Goal: Task Accomplishment & Management: Use online tool/utility

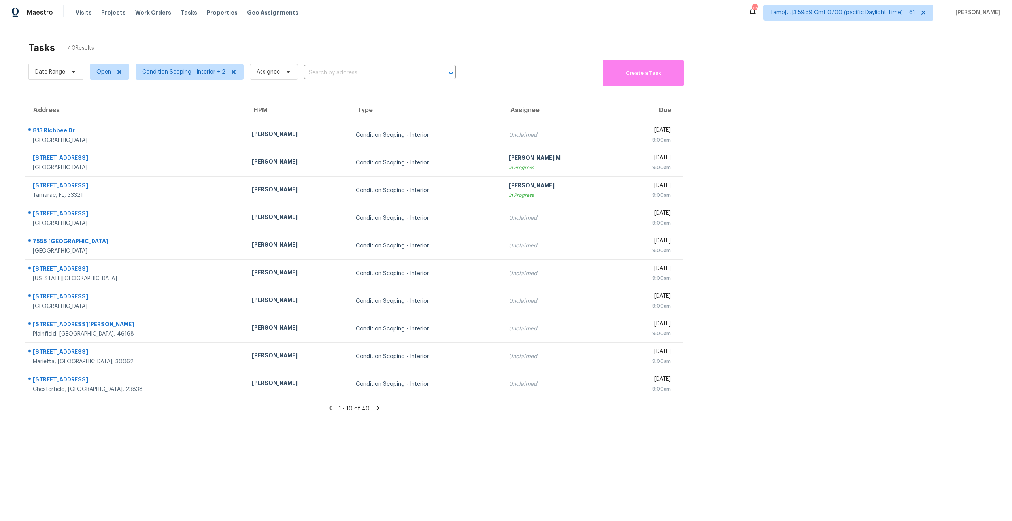
click at [375, 410] on icon at bounding box center [377, 408] width 7 height 7
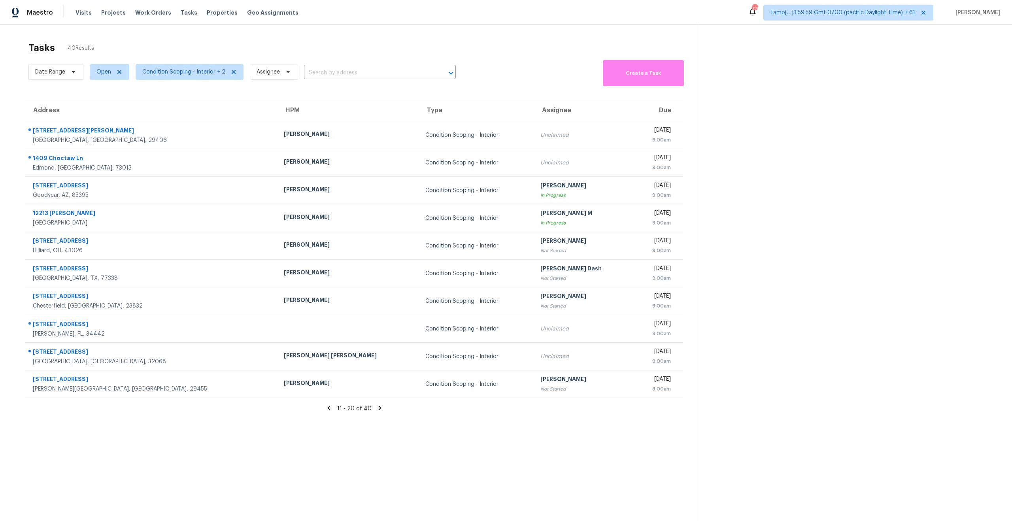
click at [376, 410] on icon at bounding box center [379, 408] width 7 height 7
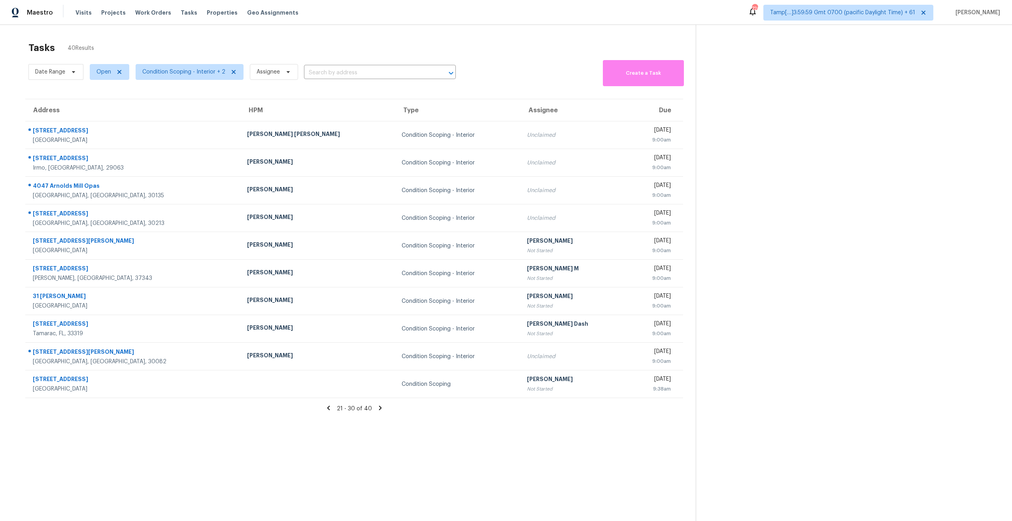
click at [377, 410] on icon at bounding box center [380, 408] width 7 height 7
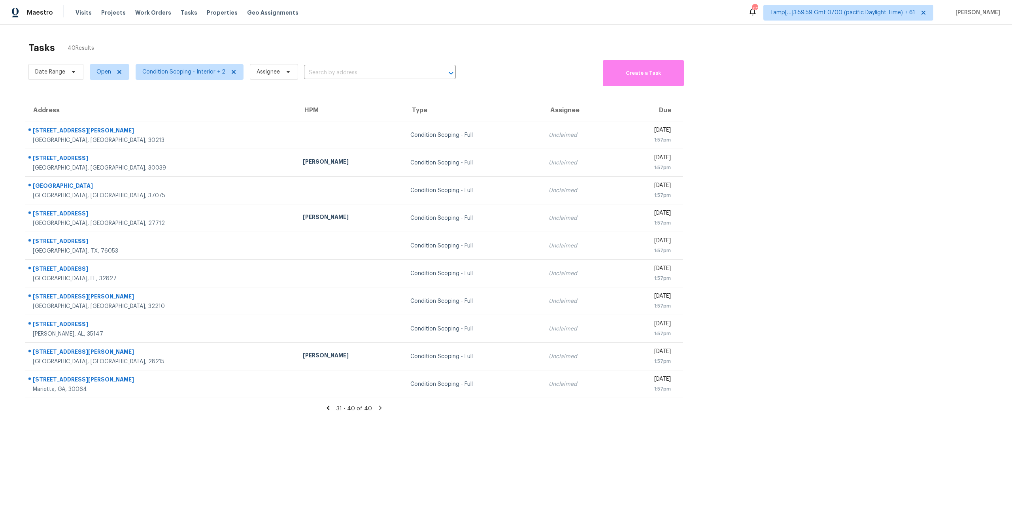
click at [81, 37] on div "Tasks 40 Results Date Range Open Condition Scoping - Interior + 2 Assignee ​ Cr…" at bounding box center [506, 285] width 1012 height 521
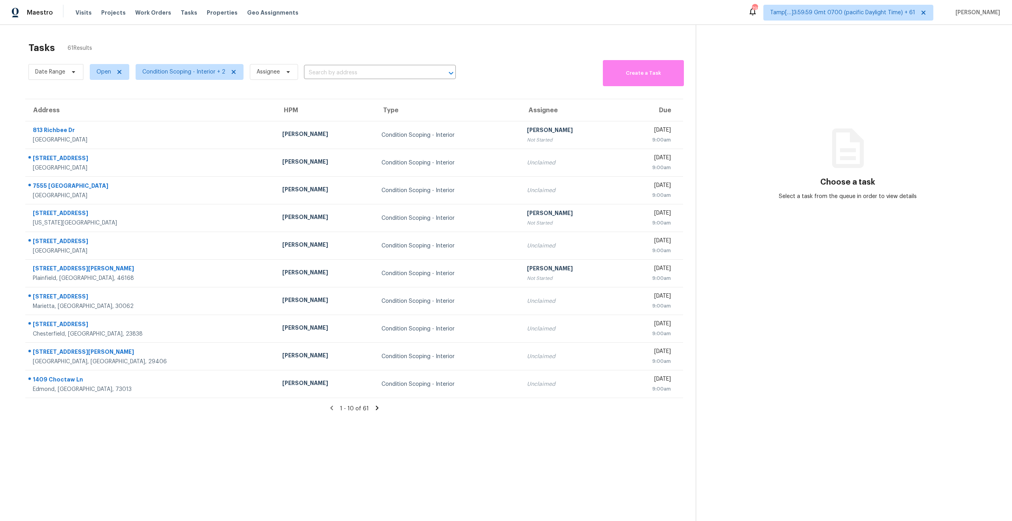
click at [586, 495] on section "Tasks 61 Results Date Range Open Condition Scoping - Interior + 2 Assignee ​ Cr…" at bounding box center [354, 292] width 683 height 509
click at [577, 447] on section "Tasks 61 Results Date Range Open Condition Scoping - Interior + 2 Assignee ​ Cr…" at bounding box center [354, 292] width 683 height 509
click at [490, 425] on section "Tasks 61 Results Date Range Open Condition Scoping - Interior + 2 Assignee ​ Cr…" at bounding box center [354, 292] width 683 height 509
click at [497, 418] on section "Tasks 61 Results Date Range Open Condition Scoping - Interior + 2 Assignee ​ Cr…" at bounding box center [354, 292] width 683 height 509
click at [187, 72] on span "Condition Scoping - Interior + 2" at bounding box center [183, 72] width 83 height 8
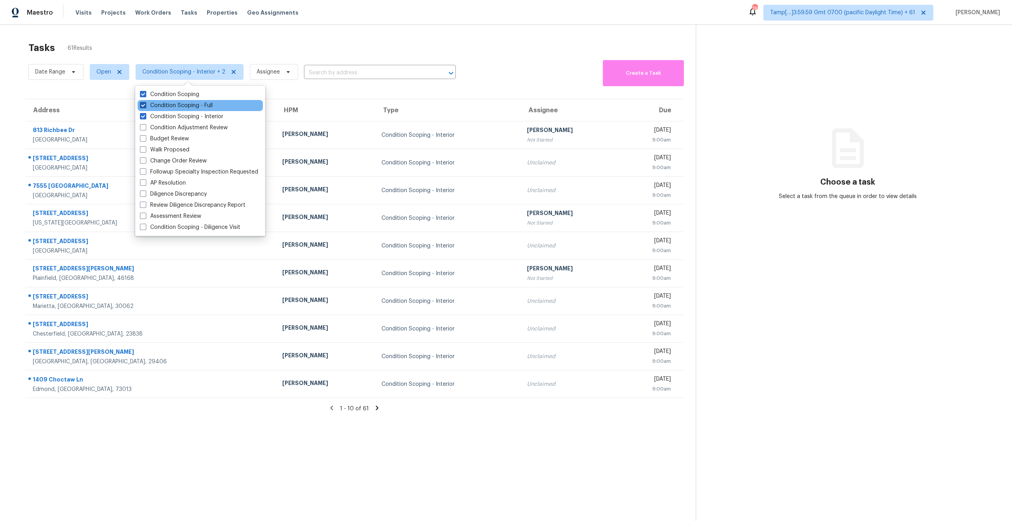
click at [144, 107] on span at bounding box center [143, 105] width 6 height 6
click at [144, 107] on input "Condition Scoping - Full" at bounding box center [142, 104] width 5 height 5
checkbox input "false"
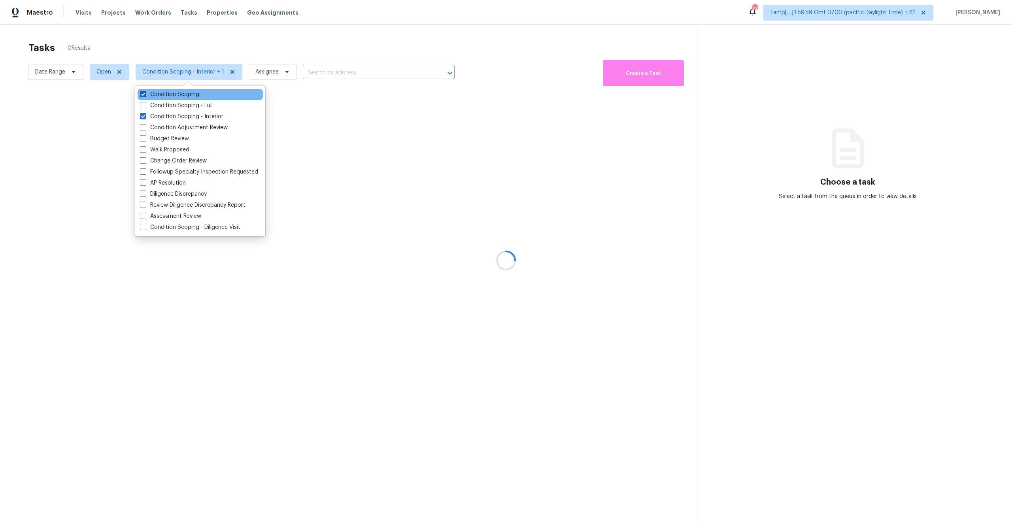
click at [141, 96] on span at bounding box center [143, 94] width 6 height 6
click at [141, 96] on input "Condition Scoping" at bounding box center [142, 93] width 5 height 5
checkbox input "false"
click at [157, 45] on div at bounding box center [506, 260] width 1012 height 521
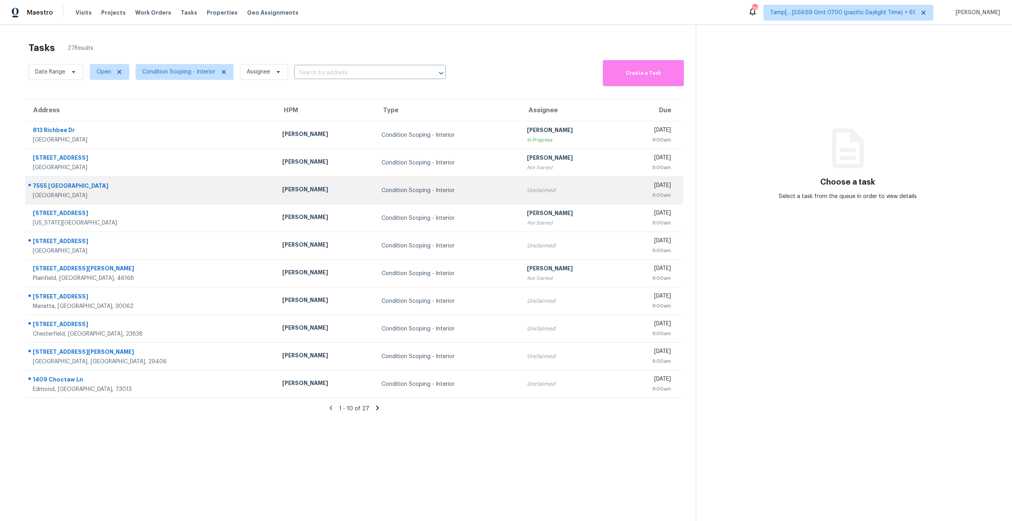
drag, startPoint x: 98, startPoint y: 196, endPoint x: 26, endPoint y: 185, distance: 73.5
click at [26, 185] on div "7555 Branston San Antonio, TX, 78250" at bounding box center [148, 190] width 244 height 19
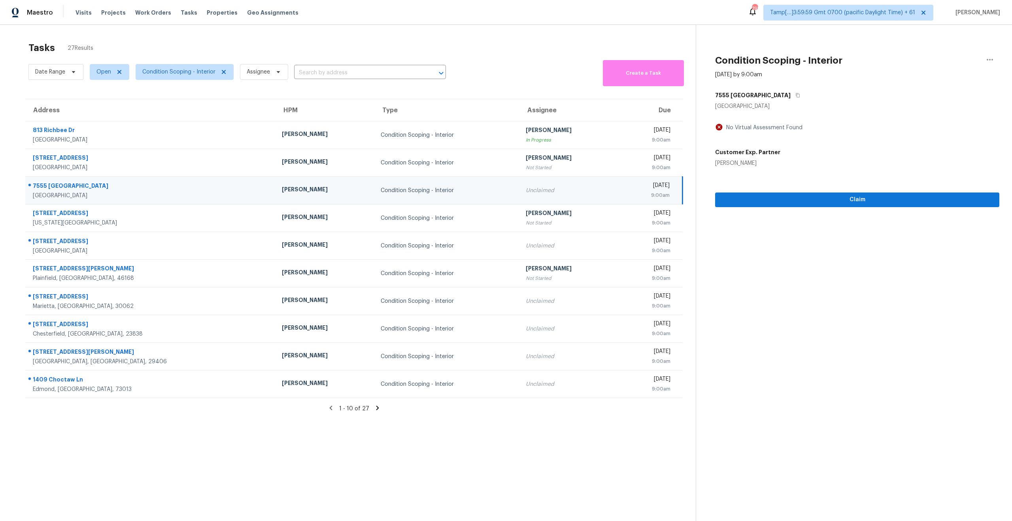
copy div "7555 Branston San Antonio, TX, 78250"
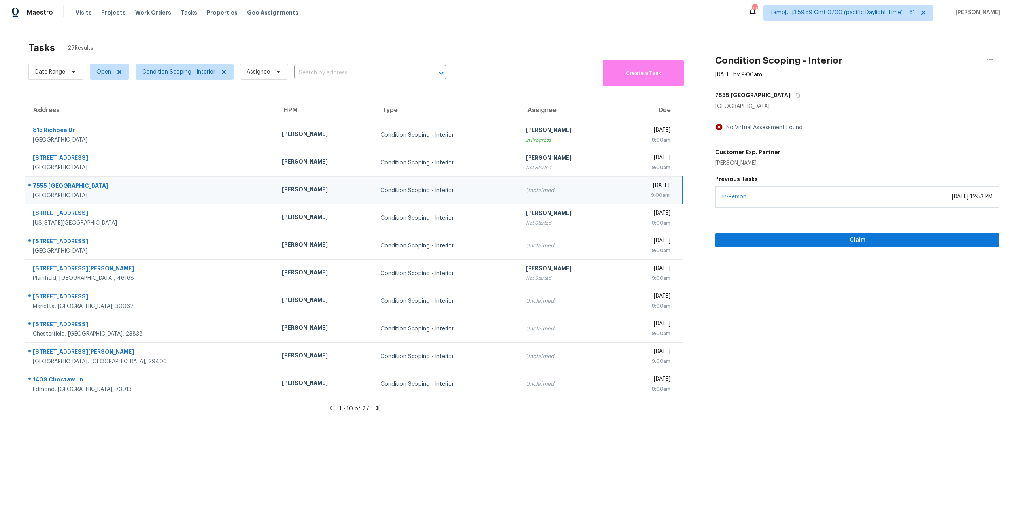
click at [281, 434] on section "Tasks 27 Results Date Range Open Condition Scoping - Interior Assignee ​ Create…" at bounding box center [354, 292] width 683 height 509
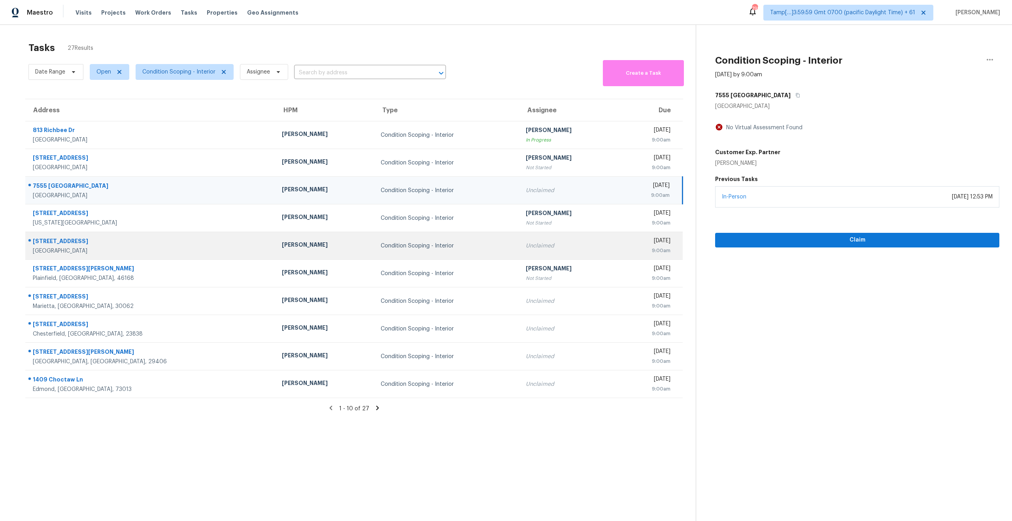
drag, startPoint x: 112, startPoint y: 252, endPoint x: 31, endPoint y: 243, distance: 81.1
click at [31, 243] on div "1899 66th Ave N Saint Petersburg, FL, 33702" at bounding box center [148, 245] width 244 height 19
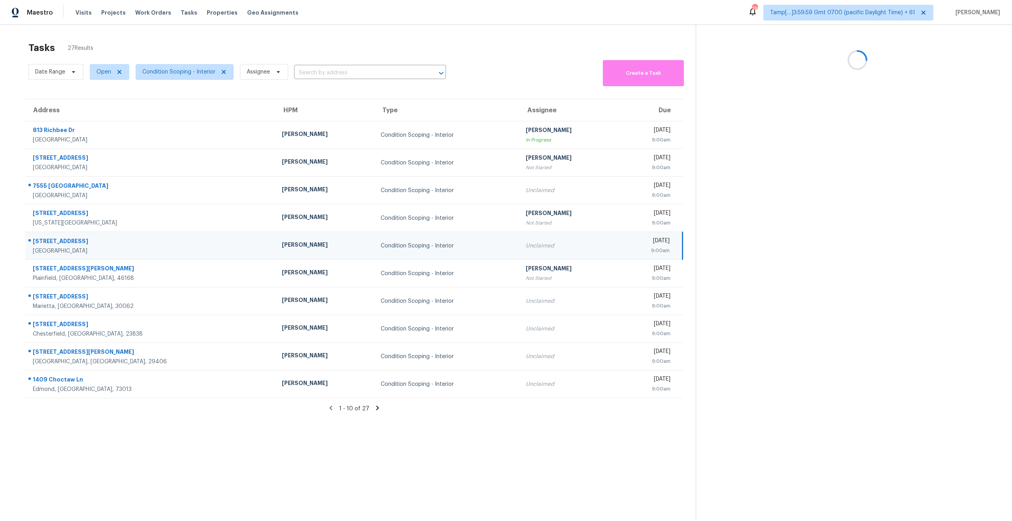
copy div "1899 66th Ave N Saint Petersburg, FL, 33702"
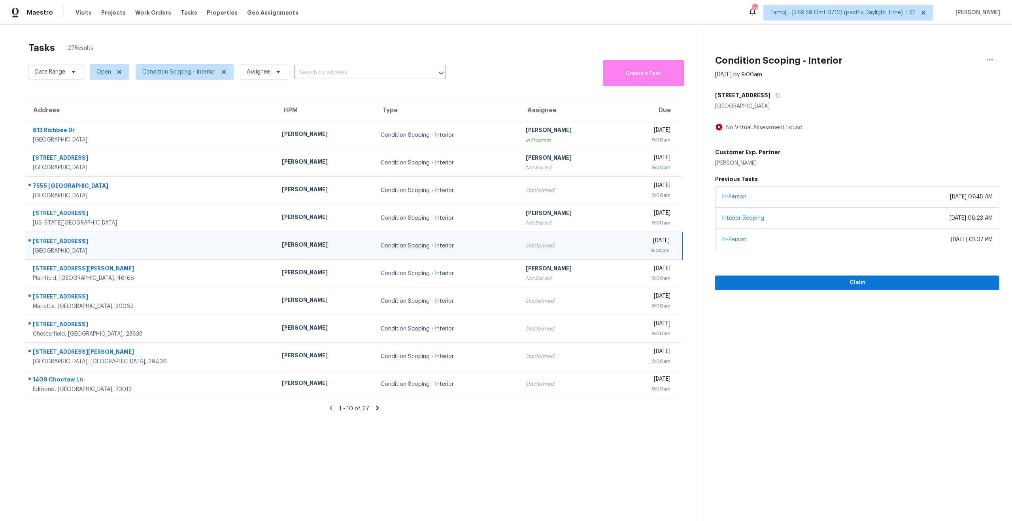
click at [173, 454] on section "Tasks 27 Results Date Range Open Condition Scoping - Interior Assignee ​ Create…" at bounding box center [354, 292] width 683 height 509
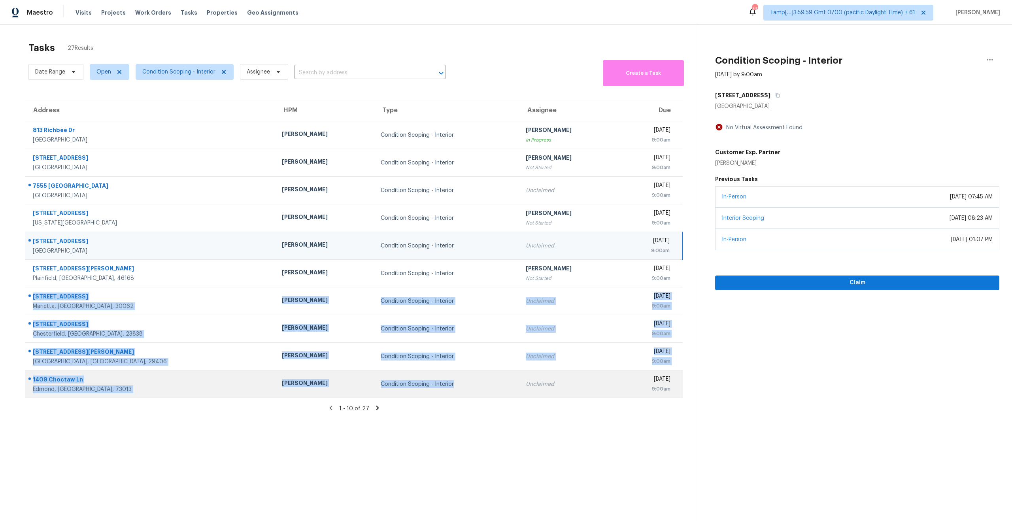
drag, startPoint x: 26, startPoint y: 293, endPoint x: 295, endPoint y: 395, distance: 287.0
click at [295, 395] on tbody "813 Richbee Dr Altamonte Springs, FL, 32714 Carl Biederman Condition Scoping - …" at bounding box center [354, 259] width 658 height 277
copy tbody "2255 Abbey Cove Ct Marietta, GA, 30062 Kenroy Hoilett Condition Scoping - Inter…"
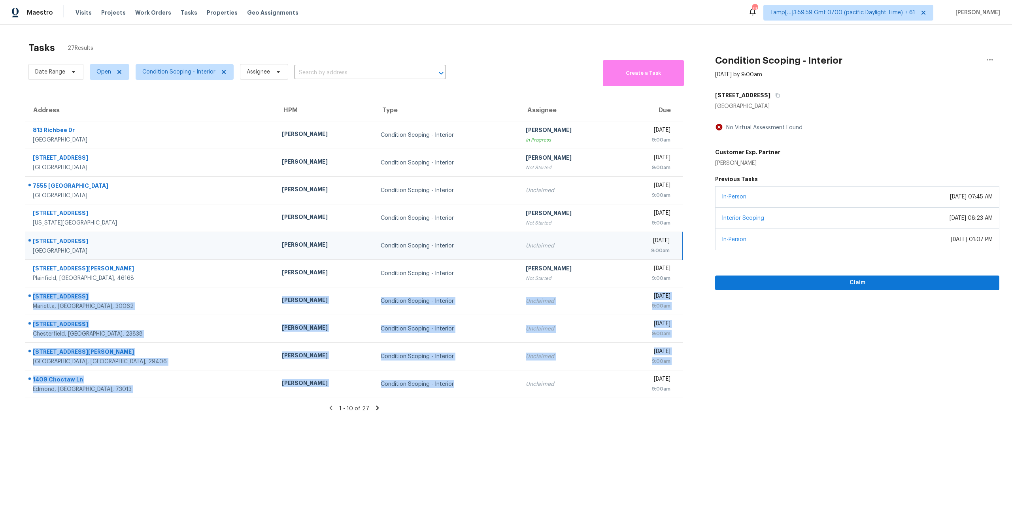
click at [291, 443] on section "Tasks 27 Results Date Range Open Condition Scoping - Interior Assignee ​ Create…" at bounding box center [354, 292] width 683 height 509
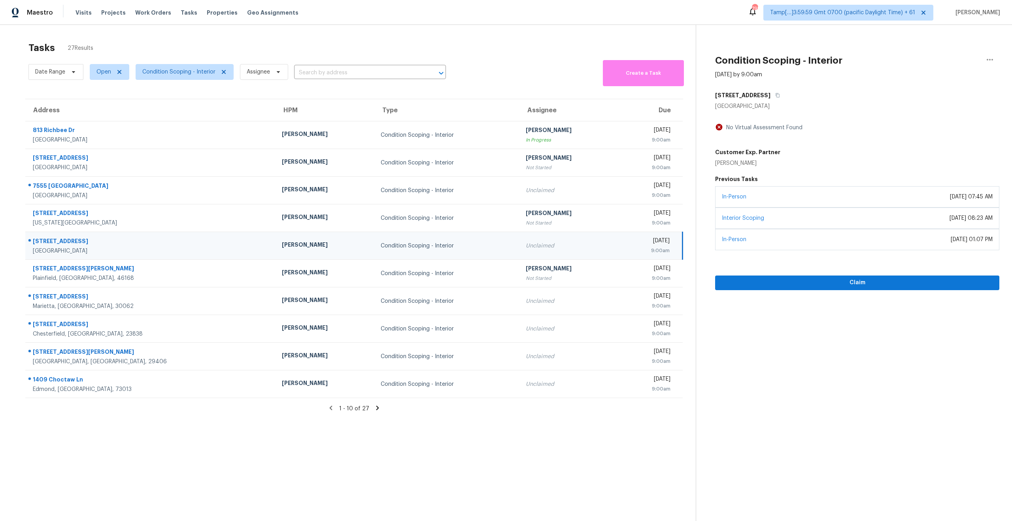
click at [378, 407] on icon at bounding box center [377, 408] width 7 height 7
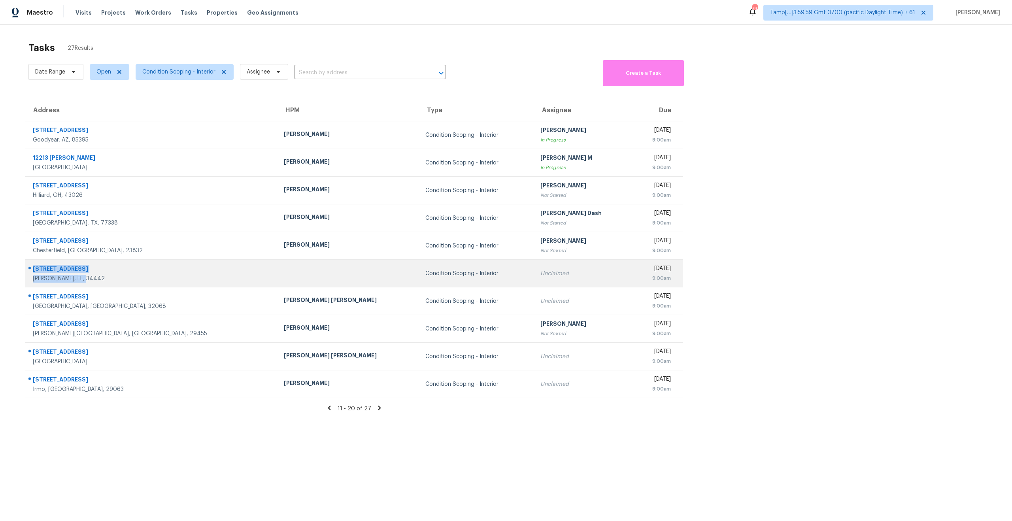
drag, startPoint x: 91, startPoint y: 278, endPoint x: 26, endPoint y: 270, distance: 65.3
click at [26, 270] on div "152 E Atlantic St Hernando, FL, 34442" at bounding box center [149, 273] width 246 height 19
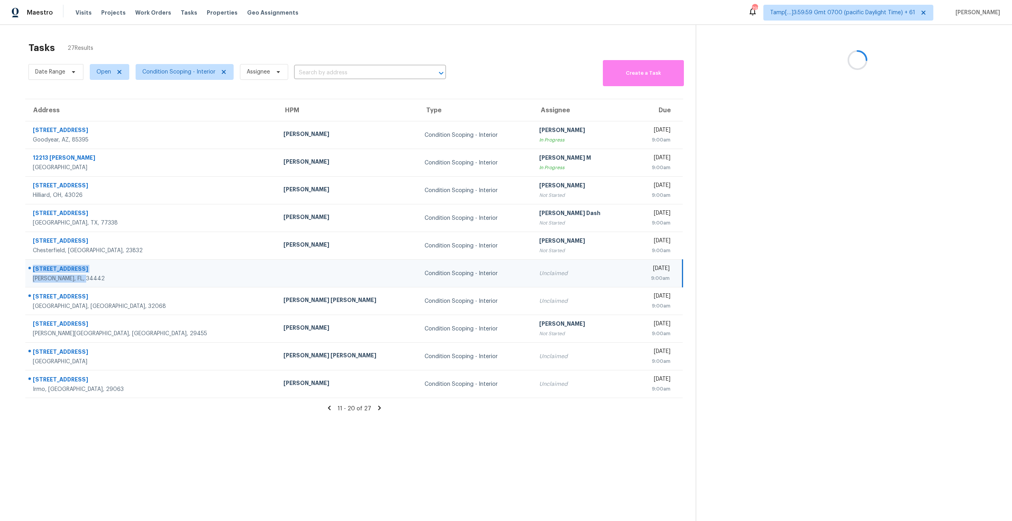
copy div "152 E Atlantic St Hernando, FL, 34442"
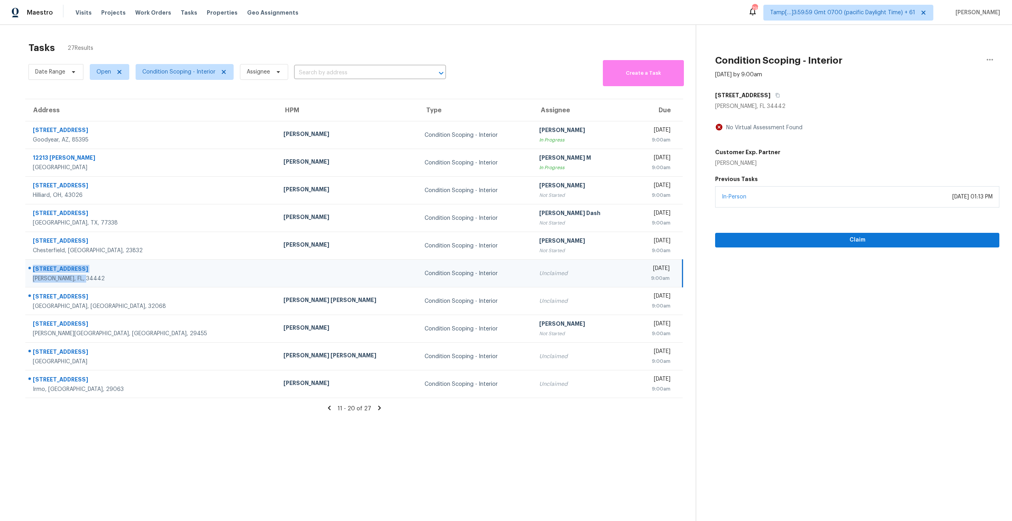
click at [97, 467] on section "Tasks 27 Results Date Range Open Condition Scoping - Interior Assignee ​ Create…" at bounding box center [354, 292] width 683 height 509
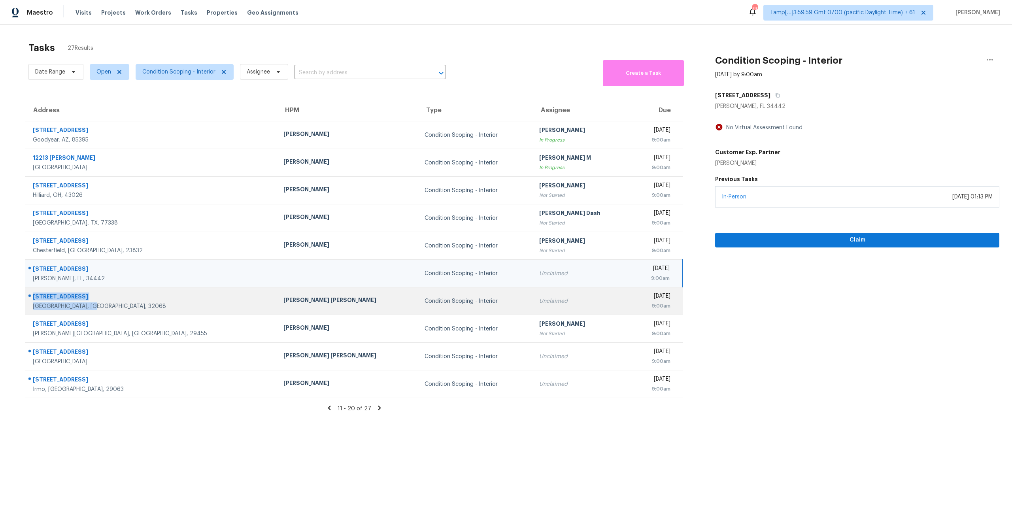
drag, startPoint x: 96, startPoint y: 308, endPoint x: 26, endPoint y: 298, distance: 71.5
click at [26, 298] on div "2432 Ambrosia Dr Middleburg, FL, 32068" at bounding box center [148, 301] width 245 height 19
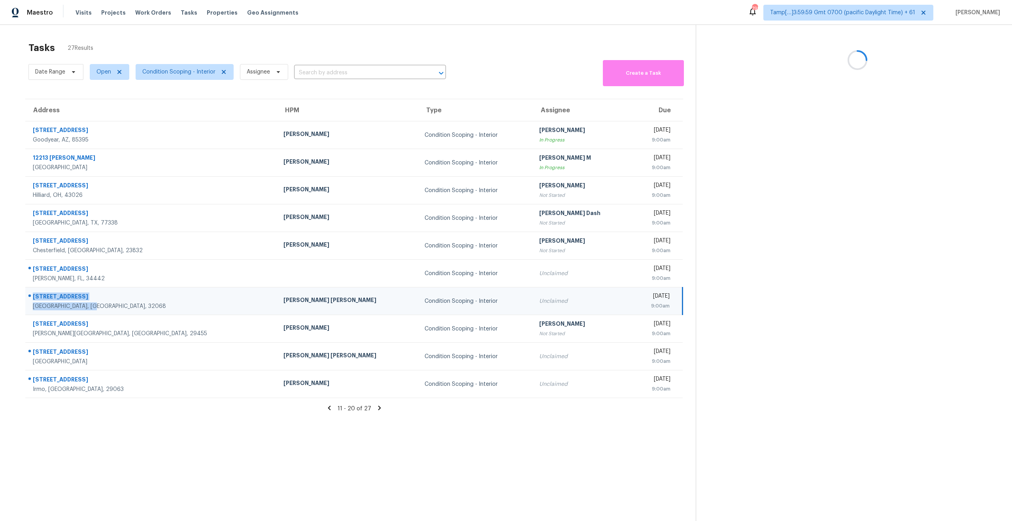
copy div "2432 Ambrosia Dr Middleburg, FL, 32068"
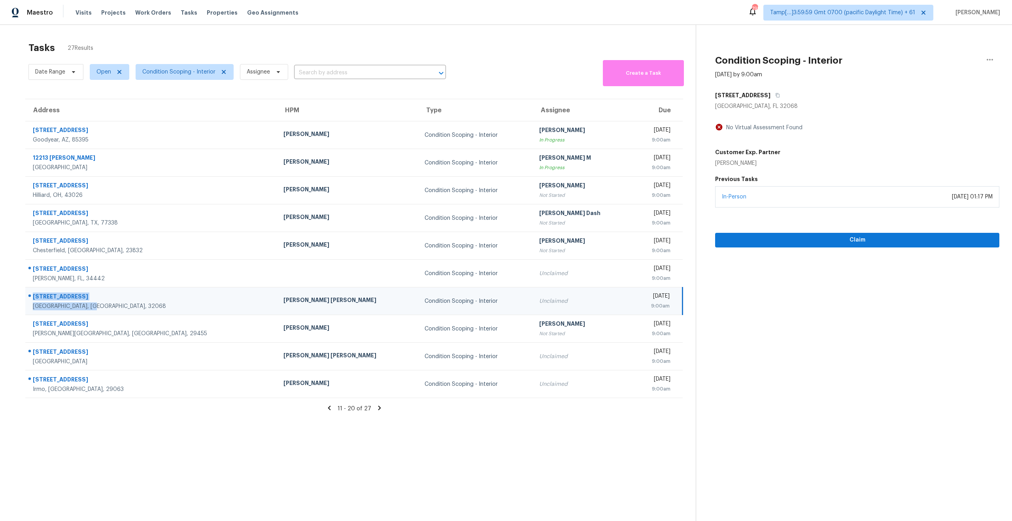
click at [183, 426] on section "Tasks 27 Results Date Range Open Condition Scoping - Interior Assignee ​ Create…" at bounding box center [354, 292] width 683 height 509
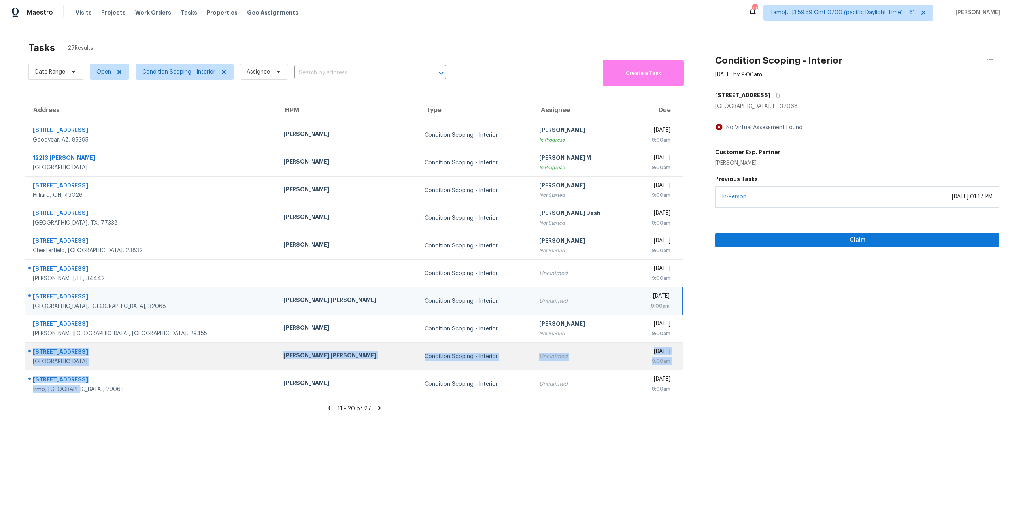
drag, startPoint x: 87, startPoint y: 387, endPoint x: 28, endPoint y: 353, distance: 67.1
click at [28, 353] on tbody "15148 W Sells Dr Goodyear, AZ, 85395 Nick Pulliam Condition Scoping - Interior …" at bounding box center [354, 259] width 658 height 277
copy tbody "2662 Carmel Ct Unit A Orange Park, FL, 32065 David Puente Yanes Condition Scopi…"
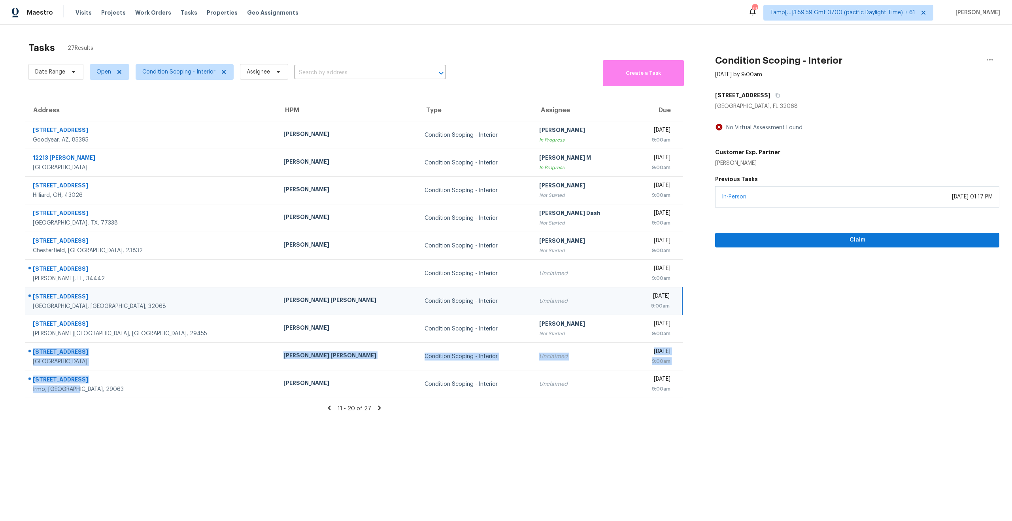
click at [248, 463] on section "Tasks 27 Results Date Range Open Condition Scoping - Interior Assignee ​ Create…" at bounding box center [354, 292] width 683 height 509
click at [378, 410] on icon at bounding box center [379, 408] width 7 height 7
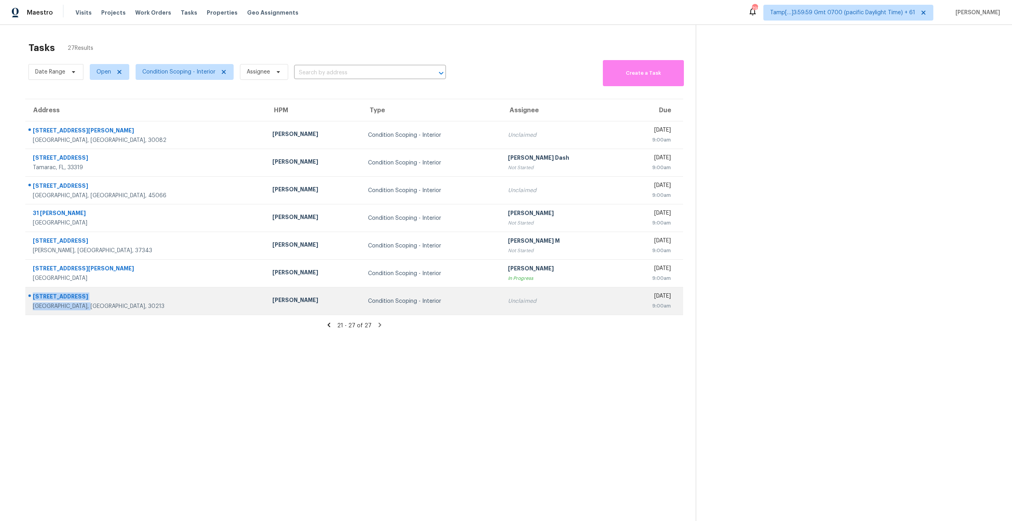
drag, startPoint x: 98, startPoint y: 309, endPoint x: 34, endPoint y: 293, distance: 66.2
click at [34, 293] on div "5015 Cascade Palmetto Hwy Fairburn, GA, 30213" at bounding box center [146, 302] width 227 height 18
copy div "5015 Cascade Palmetto Hwy Fairburn, GA, 30213"
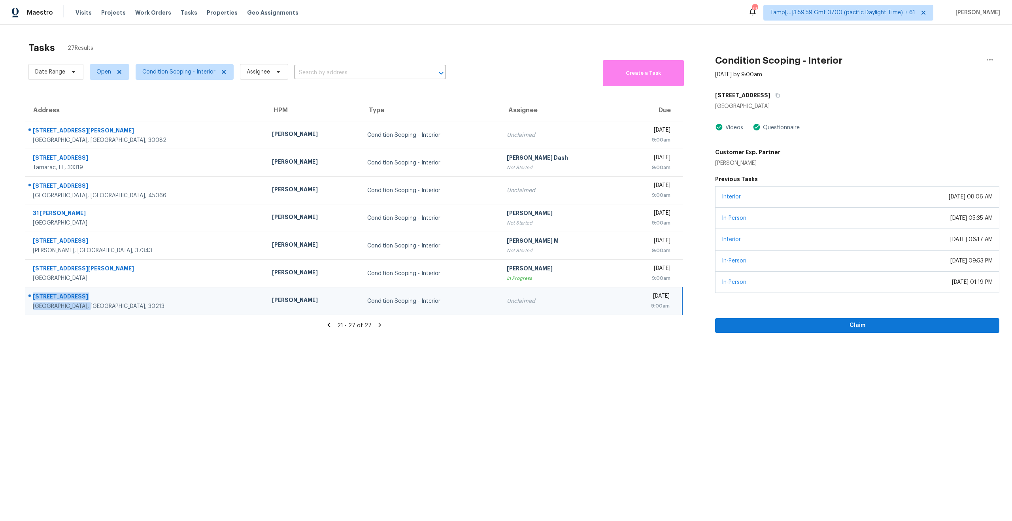
click at [164, 388] on section "Tasks 27 Results Date Range Open Condition Scoping - Interior Assignee ​ Create…" at bounding box center [354, 292] width 683 height 509
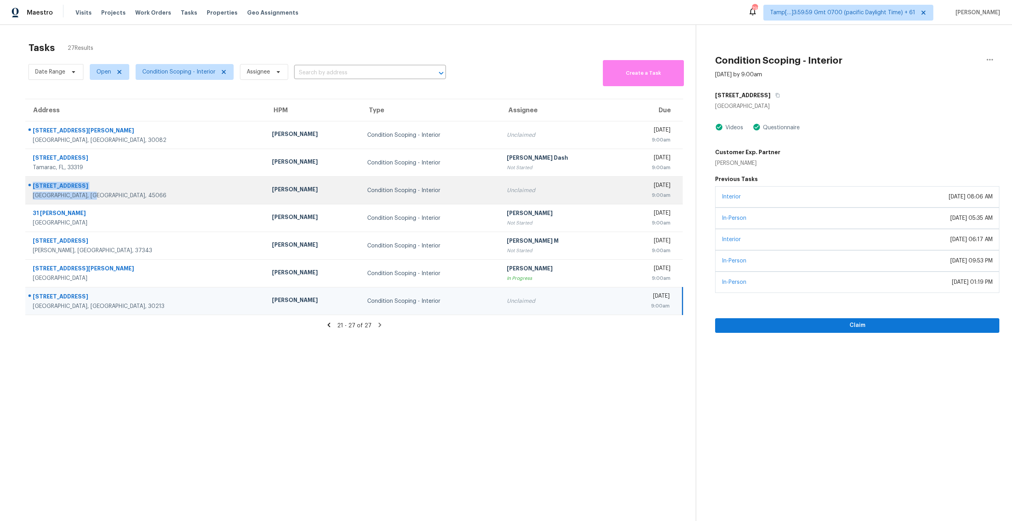
drag, startPoint x: 97, startPoint y: 193, endPoint x: 30, endPoint y: 184, distance: 67.9
click at [30, 184] on div "50 Bentbrook Ct Springboro, OH, 45066" at bounding box center [143, 190] width 234 height 19
copy div "50 Bentbrook Ct Springboro, OH, 45066"
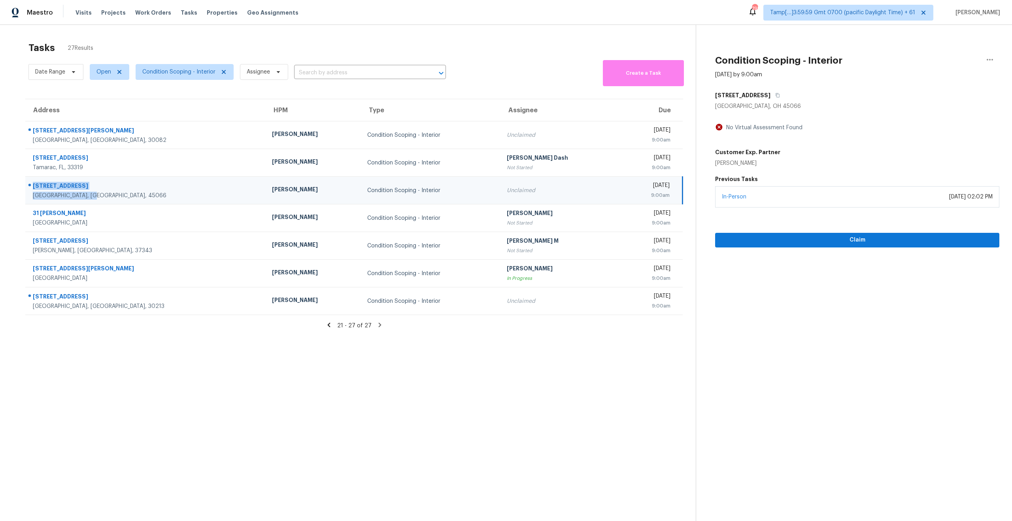
click at [162, 398] on section "Tasks 27 Results Date Range Open Condition Scoping - Interior Assignee ​ Create…" at bounding box center [354, 292] width 683 height 509
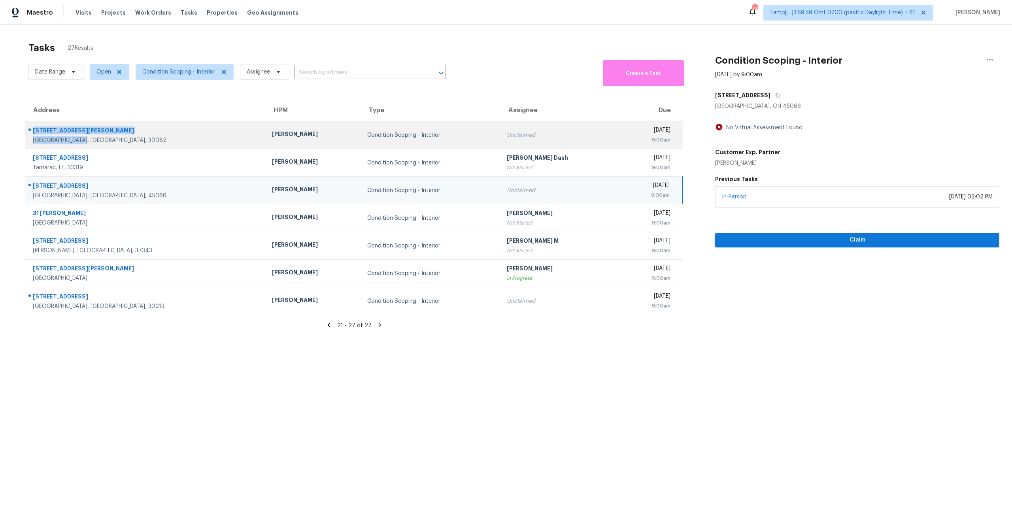
drag, startPoint x: 88, startPoint y: 141, endPoint x: 28, endPoint y: 132, distance: 60.7
click at [28, 132] on div "620 Gregory Manor Dr SW Smyrna, GA, 30082" at bounding box center [143, 135] width 234 height 19
copy div "620 Gregory Manor Dr SW Smyrna, GA, 30082"
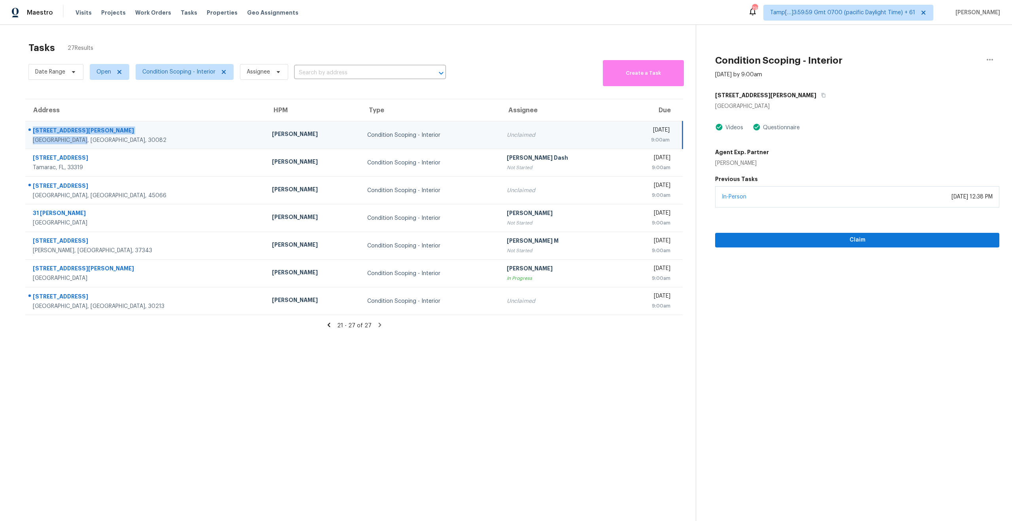
click at [210, 376] on section "Tasks 27 Results Date Range Open Condition Scoping - Interior Assignee ​ Create…" at bounding box center [354, 292] width 683 height 509
click at [185, 77] on span "Condition Scoping - Interior" at bounding box center [185, 72] width 98 height 16
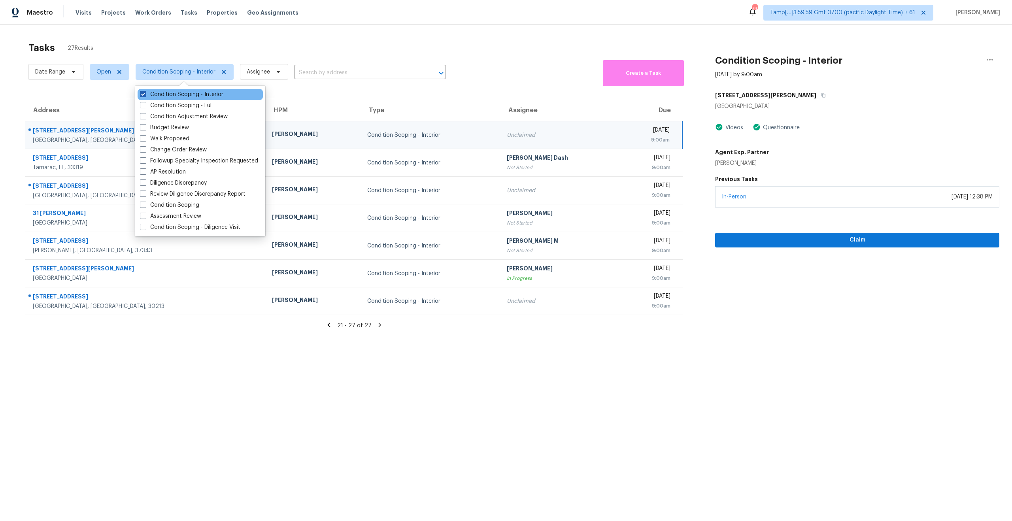
click at [144, 96] on span at bounding box center [143, 94] width 6 height 6
click at [144, 96] on input "Condition Scoping - Interior" at bounding box center [142, 93] width 5 height 5
checkbox input "false"
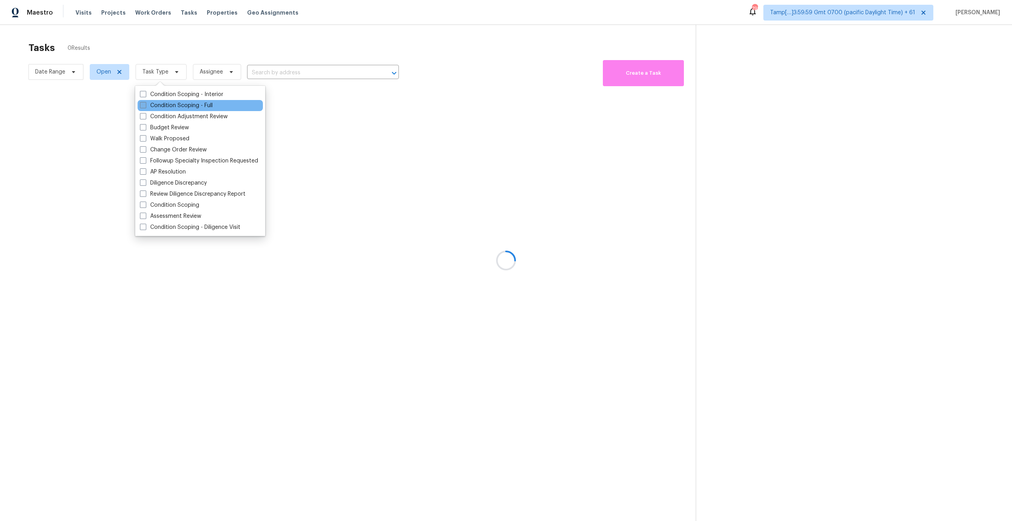
click at [143, 108] on span at bounding box center [143, 105] width 6 height 6
click at [143, 107] on input "Condition Scoping - Full" at bounding box center [142, 104] width 5 height 5
checkbox input "true"
click at [202, 352] on div at bounding box center [506, 260] width 1012 height 521
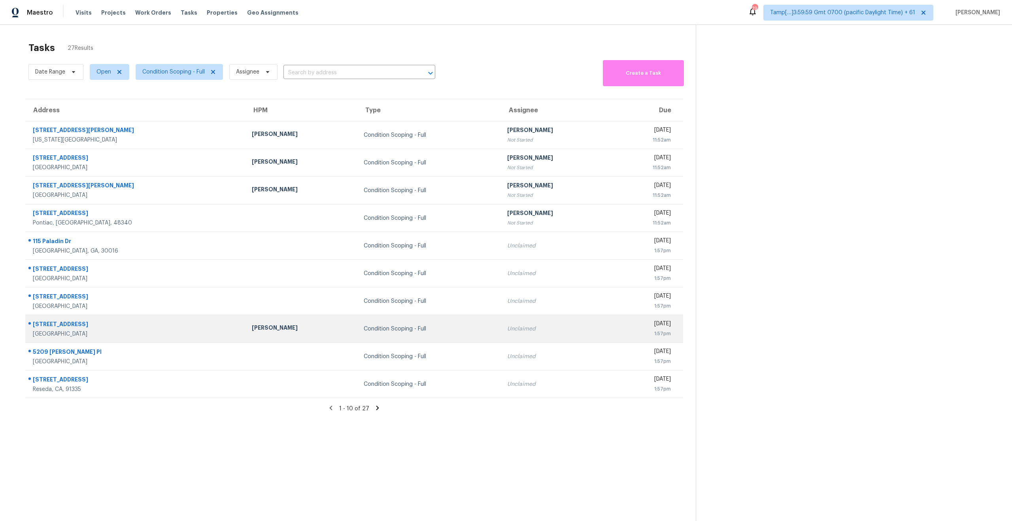
drag, startPoint x: 19, startPoint y: 240, endPoint x: 222, endPoint y: 326, distance: 220.6
click at [222, 326] on div "Address HPM Type Assignee Due 2812 N Ditmer Rd Oklahoma City, OK, 73127 Jason L…" at bounding box center [354, 249] width 683 height 300
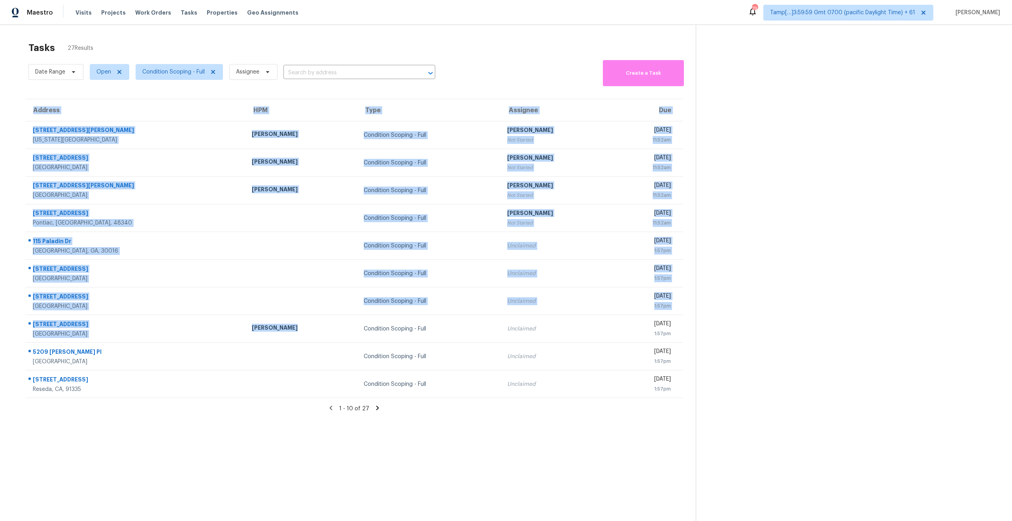
click at [200, 412] on div "1 - 10 of 27" at bounding box center [354, 409] width 683 height 8
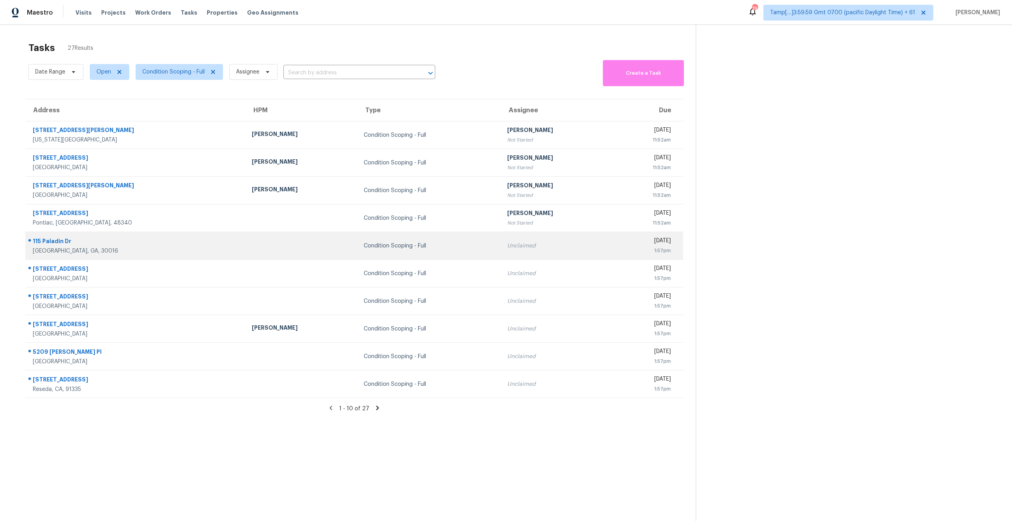
drag, startPoint x: 105, startPoint y: 384, endPoint x: 30, endPoint y: 245, distance: 158.0
click at [30, 245] on tbody "2812 N Ditmer Rd Oklahoma City, OK, 73127 Jason Leeth Condition Scoping - Full …" at bounding box center [354, 259] width 658 height 277
copy tbody "115 Paladin Dr Covington, GA, 30016 Condition Scoping - Full Unclaimed Wed, Oct…"
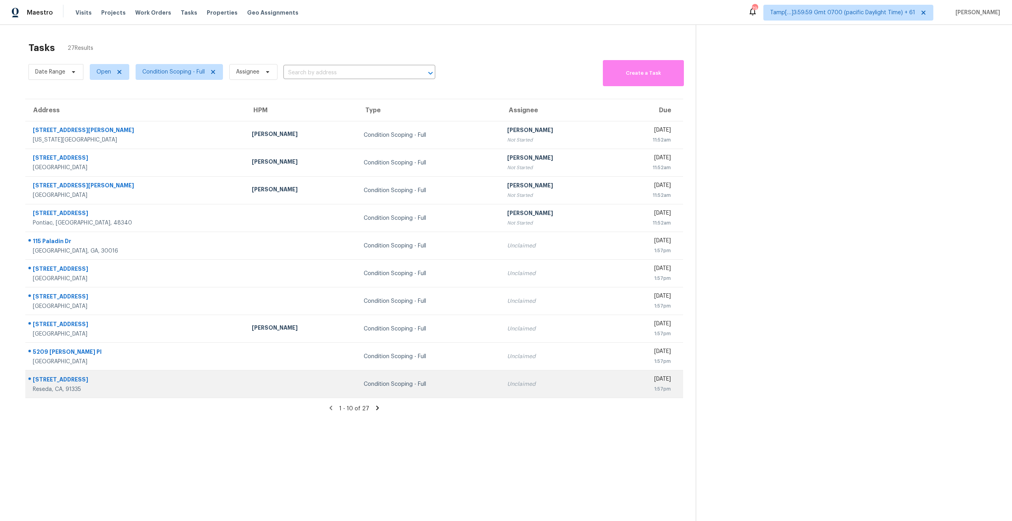
click at [130, 397] on td "19324 Runnymede St Reseda, CA, 91335" at bounding box center [135, 385] width 220 height 28
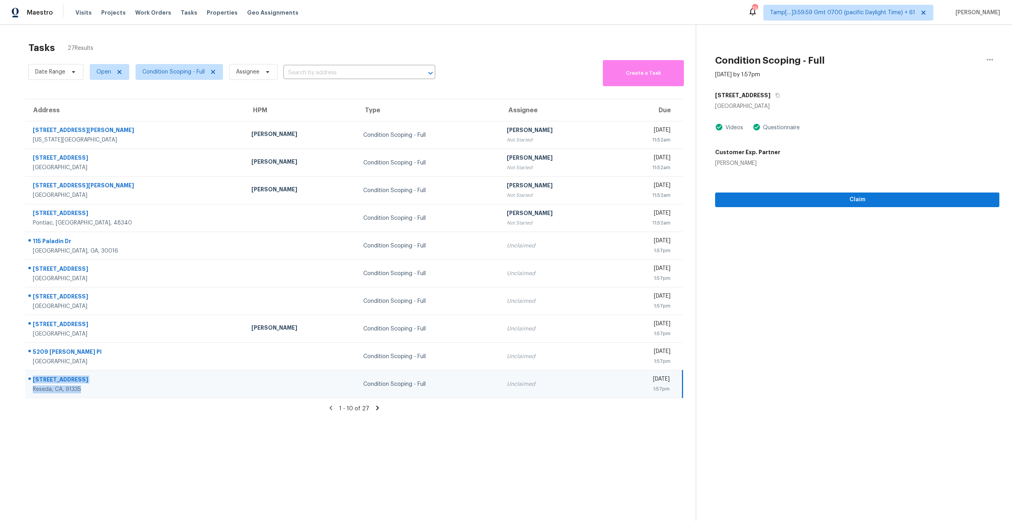
drag, startPoint x: 95, startPoint y: 393, endPoint x: 28, endPoint y: 381, distance: 68.3
click at [28, 381] on div "19324 Runnymede St Reseda, CA, 91335" at bounding box center [132, 384] width 213 height 19
click at [237, 427] on section "Tasks 27 Results Date Range Open Condition Scoping - Full Assignee ​ Create a T…" at bounding box center [354, 292] width 683 height 509
click at [376, 410] on icon at bounding box center [377, 408] width 7 height 7
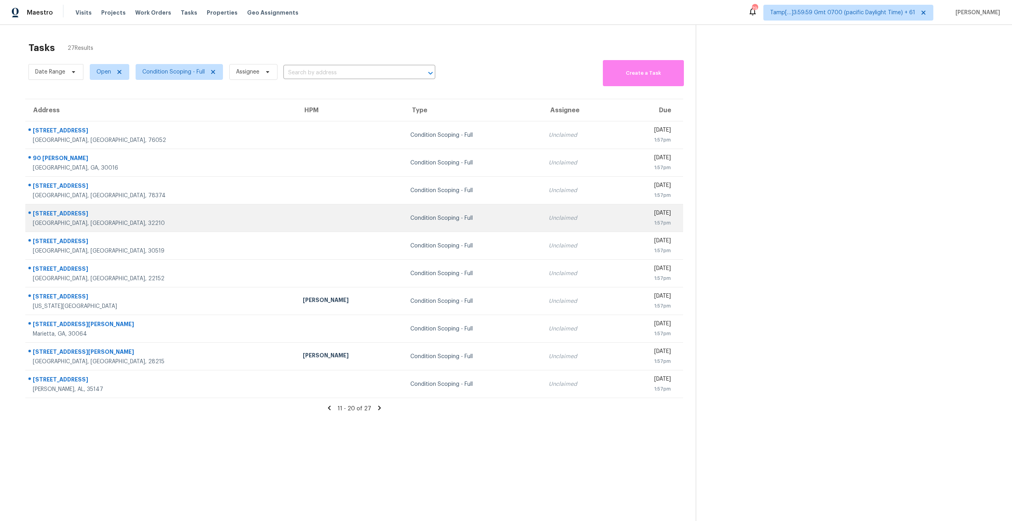
drag, startPoint x: 25, startPoint y: 130, endPoint x: 139, endPoint y: 214, distance: 142.2
click at [139, 214] on div "Address HPM Type Assignee Due 10765 Braemoor Dr Haslet, TX, 76052 Condition Sco…" at bounding box center [354, 249] width 683 height 300
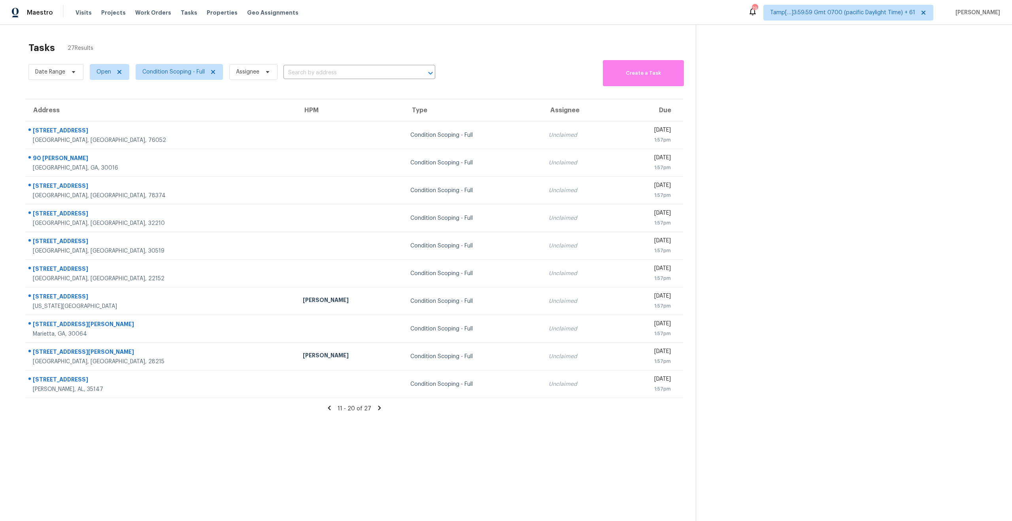
click at [118, 410] on div "11 - 20 of 27" at bounding box center [354, 409] width 683 height 8
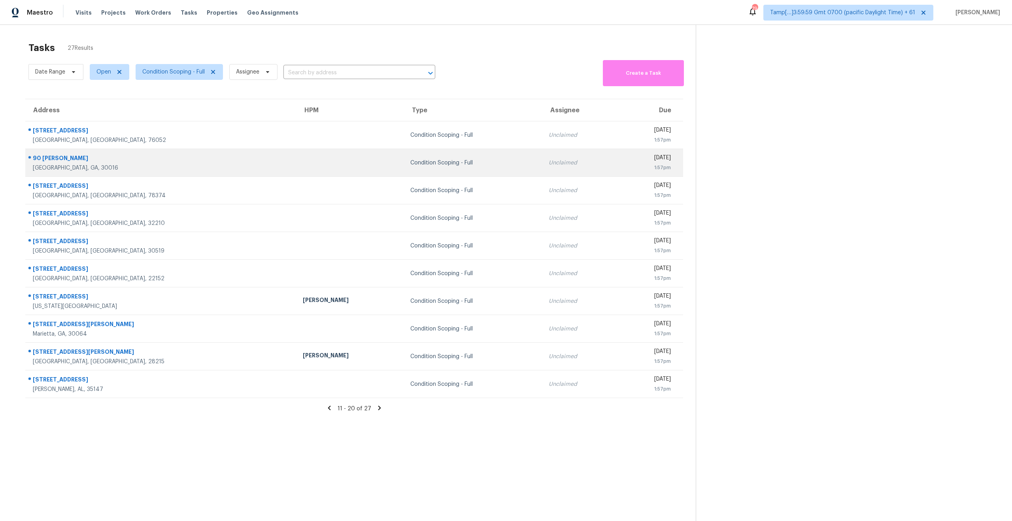
drag, startPoint x: 29, startPoint y: 130, endPoint x: 106, endPoint y: 165, distance: 84.4
click at [106, 165] on tbody "10765 Braemoor Dr Haslet, TX, 76052 Condition Scoping - Full Unclaimed Wed, Oct…" at bounding box center [354, 259] width 658 height 277
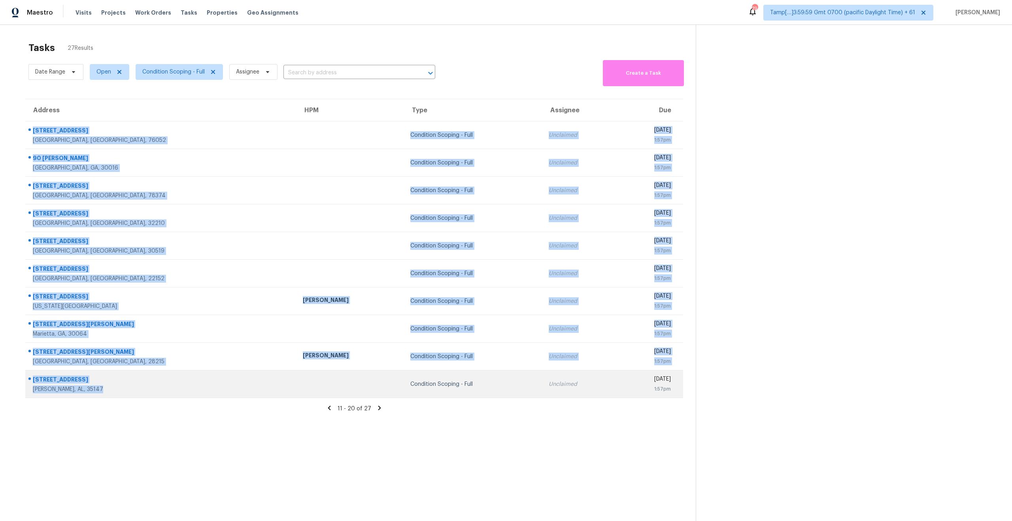
drag, startPoint x: 30, startPoint y: 126, endPoint x: 303, endPoint y: 378, distance: 371.1
click at [303, 378] on tbody "10765 Braemoor Dr Haslet, TX, 76052 Condition Scoping - Full Unclaimed Wed, Oct…" at bounding box center [354, 259] width 658 height 277
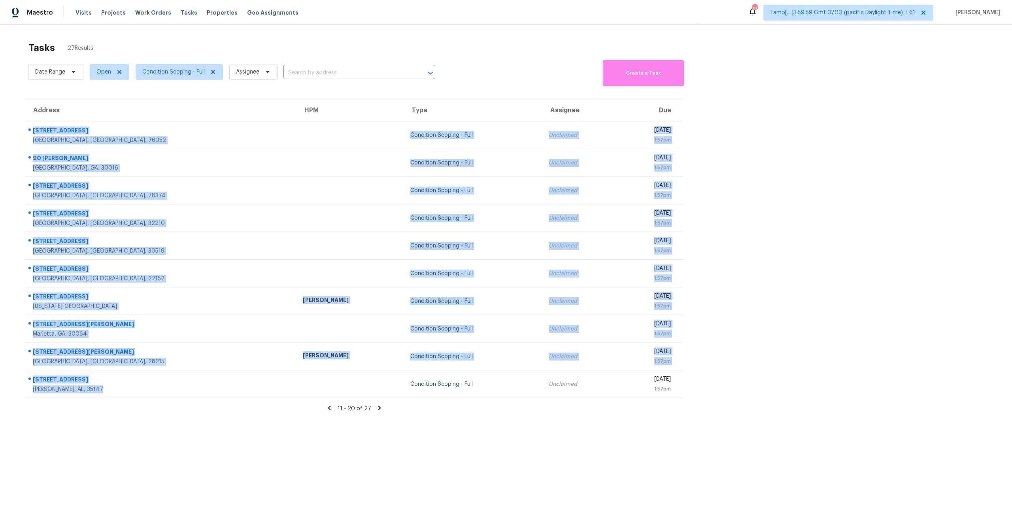
click at [246, 470] on section "Tasks 27 Results Date Range Open Condition Scoping - Full Assignee ​ Create a T…" at bounding box center [354, 292] width 683 height 509
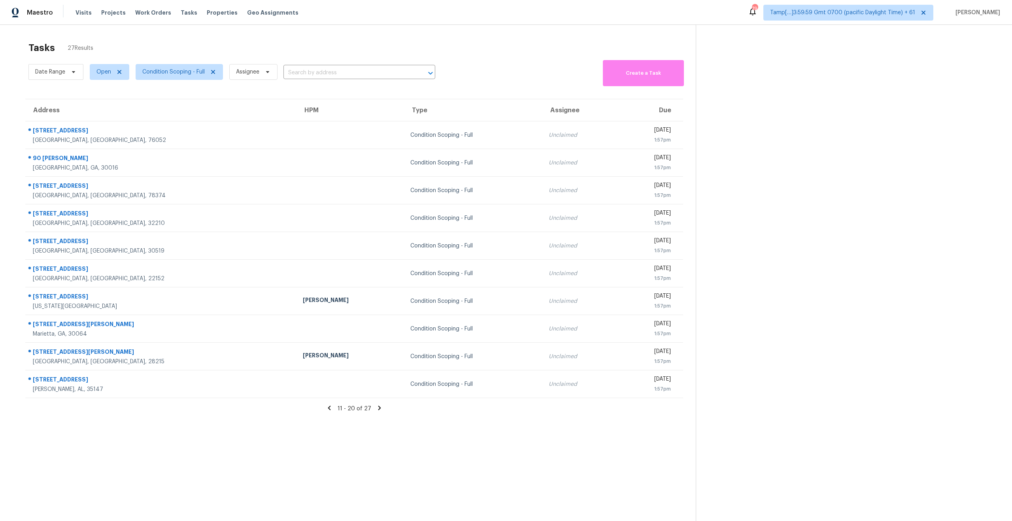
click at [378, 406] on icon at bounding box center [379, 408] width 3 height 4
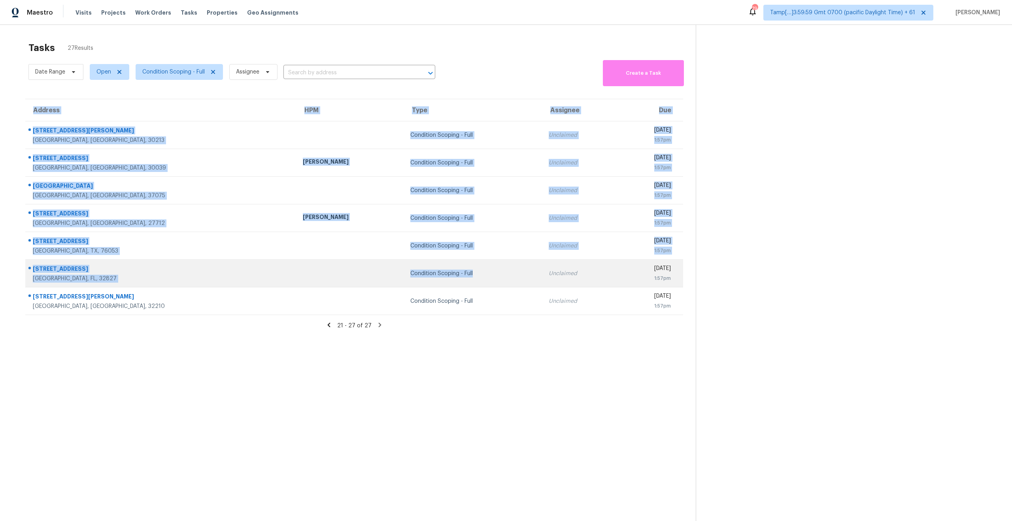
drag, startPoint x: 24, startPoint y: 125, endPoint x: 380, endPoint y: 276, distance: 387.2
click at [380, 276] on div "Address HPM Type Assignee Due 5951 Landers Loop Fairburn, GA, 30213 Condition S…" at bounding box center [354, 207] width 683 height 217
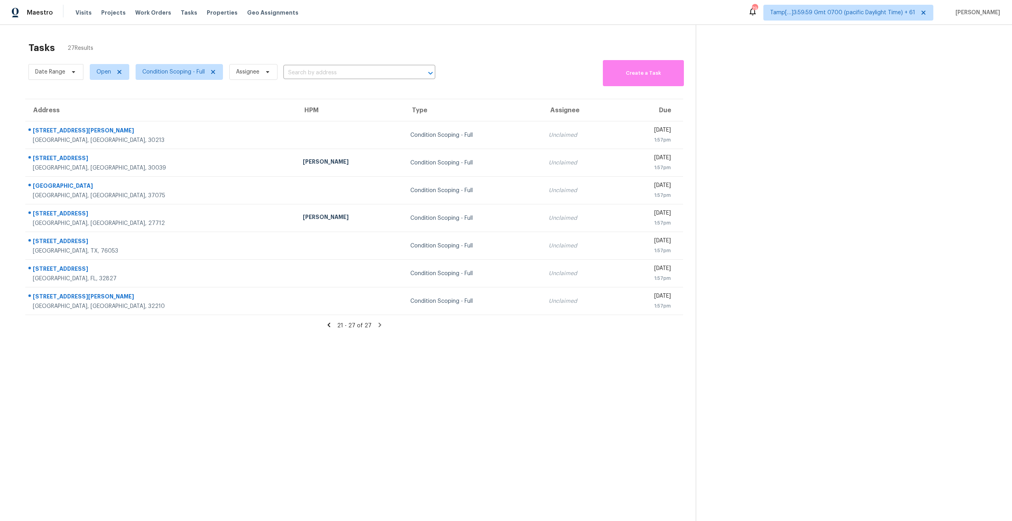
click at [251, 381] on section "Tasks 27 Results Date Range Open Condition Scoping - Full Assignee ​ Create a T…" at bounding box center [354, 292] width 683 height 509
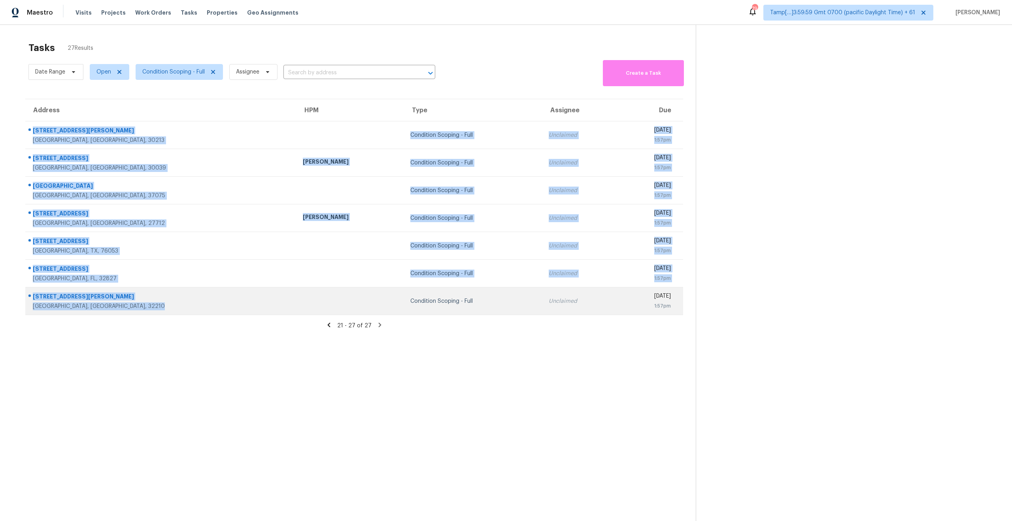
drag, startPoint x: 26, startPoint y: 131, endPoint x: 210, endPoint y: 304, distance: 252.9
click at [210, 304] on tbody "5951 Landers Loop Fairburn, GA, 30213 Condition Scoping - Full Unclaimed Wed, O…" at bounding box center [354, 218] width 658 height 194
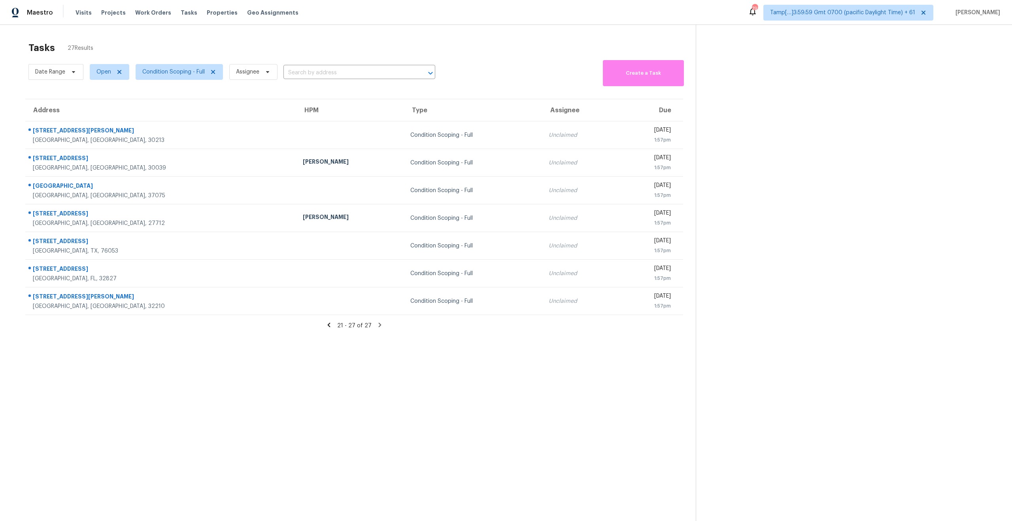
click at [200, 338] on section "Tasks 27 Results Date Range Open Condition Scoping - Full Assignee ​ Create a T…" at bounding box center [354, 292] width 683 height 509
click at [181, 70] on span "Condition Scoping - Full" at bounding box center [173, 72] width 62 height 8
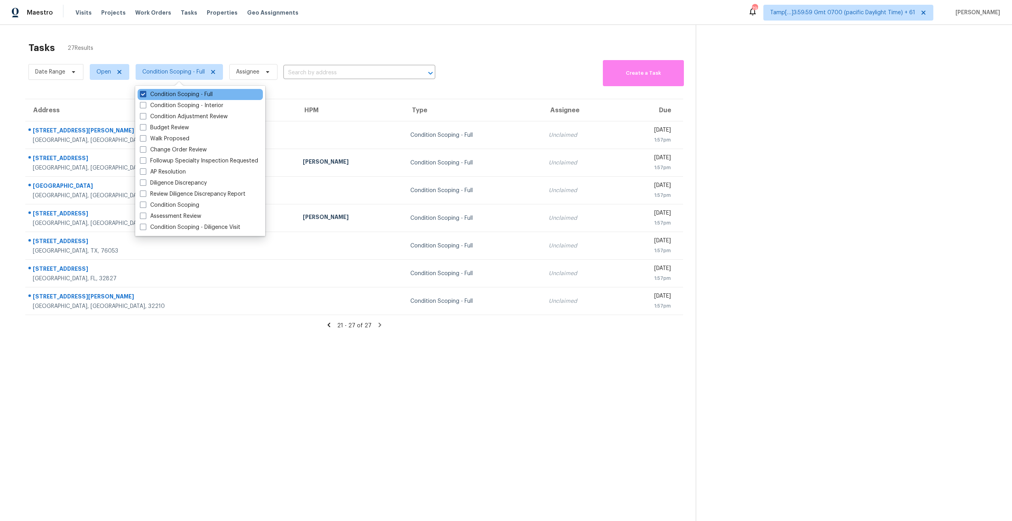
click at [145, 92] on span at bounding box center [143, 94] width 6 height 6
click at [145, 92] on input "Condition Scoping - Full" at bounding box center [142, 93] width 5 height 5
checkbox input "false"
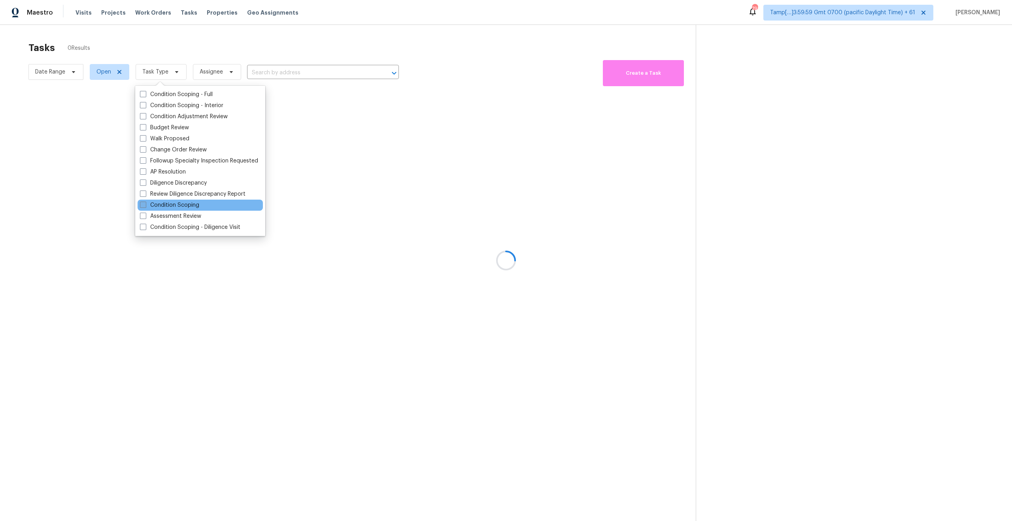
click at [147, 205] on label "Condition Scoping" at bounding box center [169, 205] width 59 height 8
click at [145, 205] on input "Condition Scoping" at bounding box center [142, 203] width 5 height 5
checkbox input "true"
click at [182, 321] on div at bounding box center [506, 260] width 1012 height 521
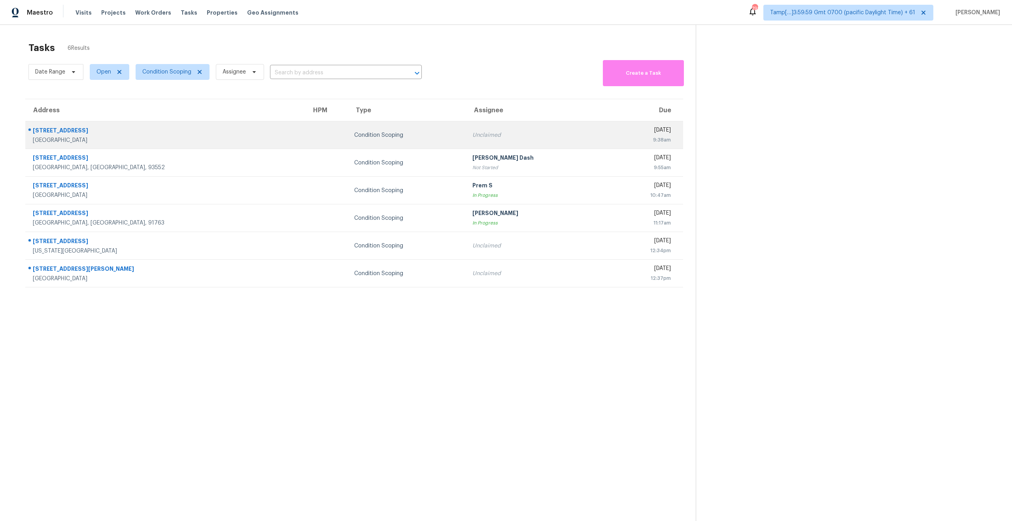
drag, startPoint x: 106, startPoint y: 137, endPoint x: 34, endPoint y: 128, distance: 72.9
click at [34, 128] on div "3666 Briar Dr Lithia Springs, GA, 30122" at bounding box center [166, 136] width 266 height 18
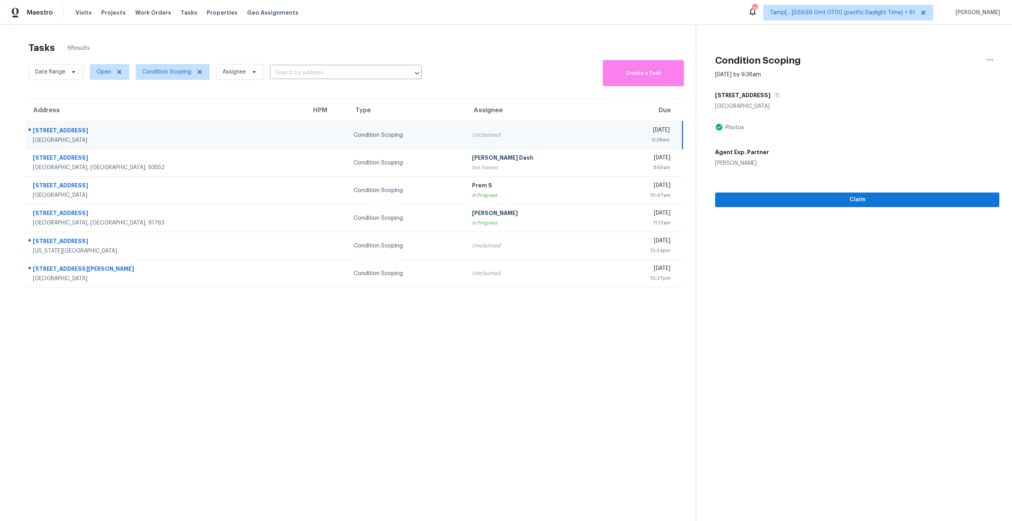
click at [341, 348] on section "Tasks 6 Results Date Range Open Condition Scoping Assignee ​ Create a Task Addr…" at bounding box center [354, 292] width 683 height 509
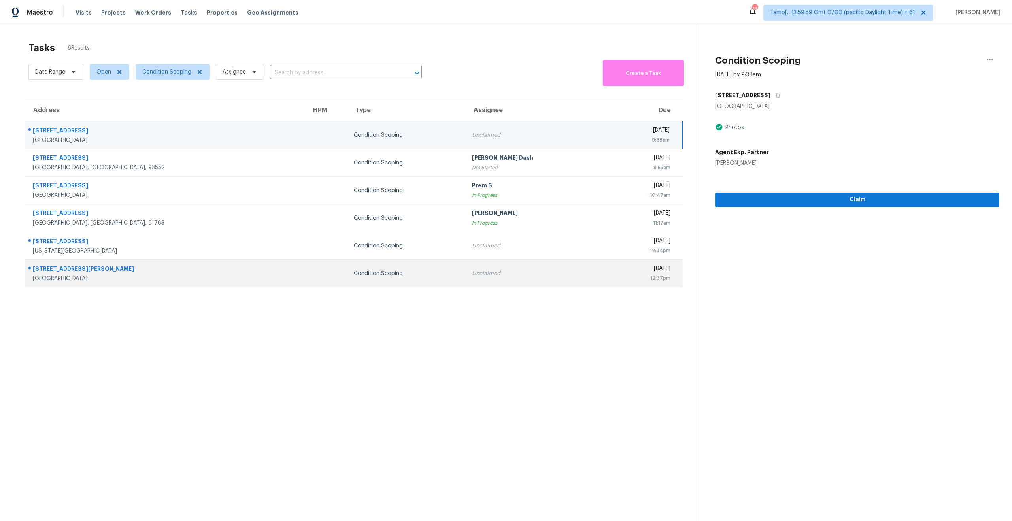
drag, startPoint x: 32, startPoint y: 235, endPoint x: 113, endPoint y: 276, distance: 90.9
click at [113, 276] on tbody "3666 Briar Dr Lithia Springs, GA, 30122 Condition Scoping Unclaimed Wed, Oct 15…" at bounding box center [354, 204] width 658 height 166
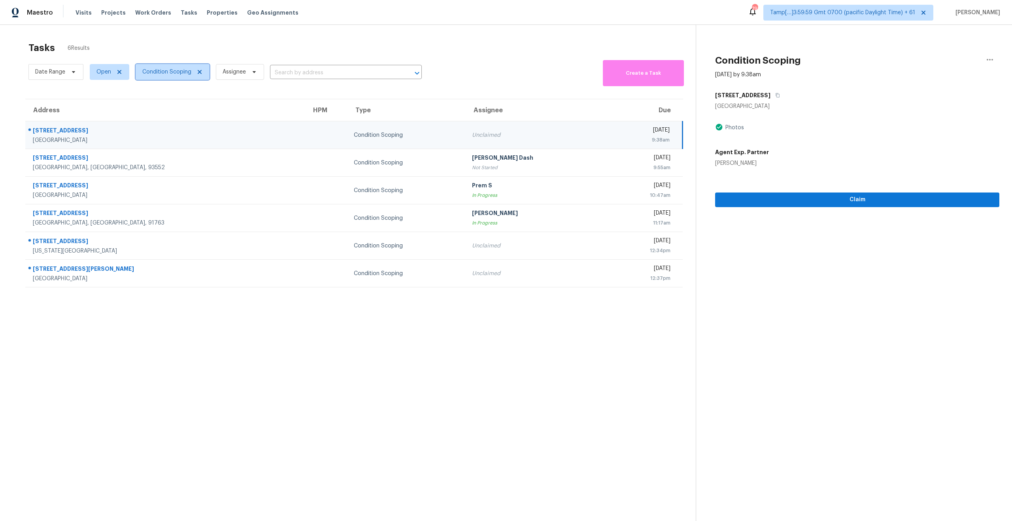
click at [151, 68] on span "Condition Scoping" at bounding box center [166, 72] width 49 height 8
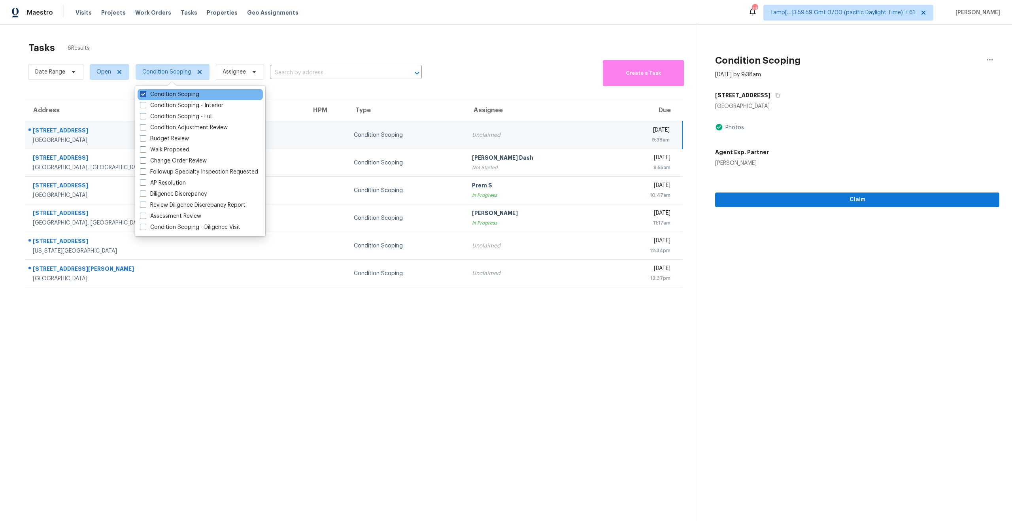
click at [141, 96] on span at bounding box center [143, 94] width 6 height 6
click at [141, 96] on input "Condition Scoping" at bounding box center [142, 93] width 5 height 5
checkbox input "false"
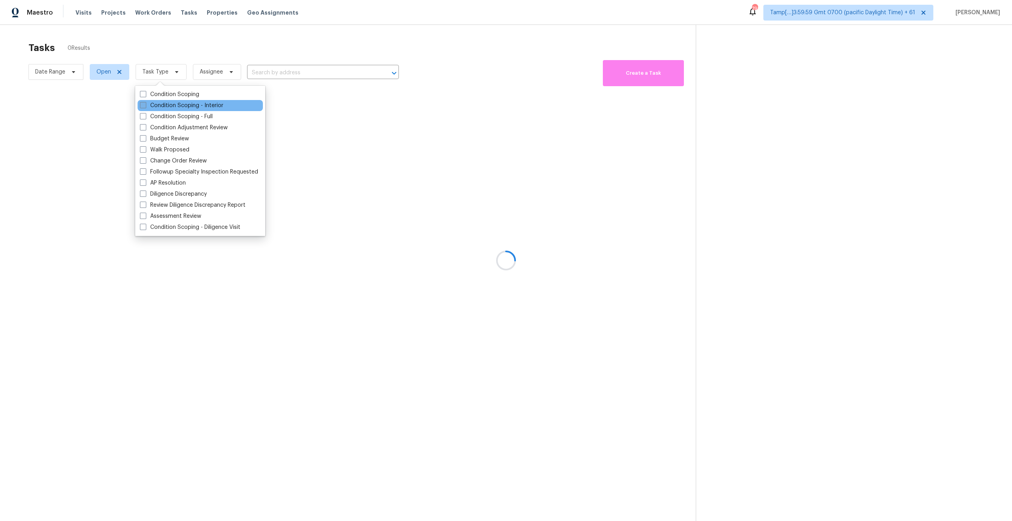
click at [141, 105] on span at bounding box center [143, 105] width 6 height 6
click at [141, 105] on input "Condition Scoping - Interior" at bounding box center [142, 104] width 5 height 5
checkbox input "true"
click at [202, 309] on div at bounding box center [506, 260] width 1012 height 521
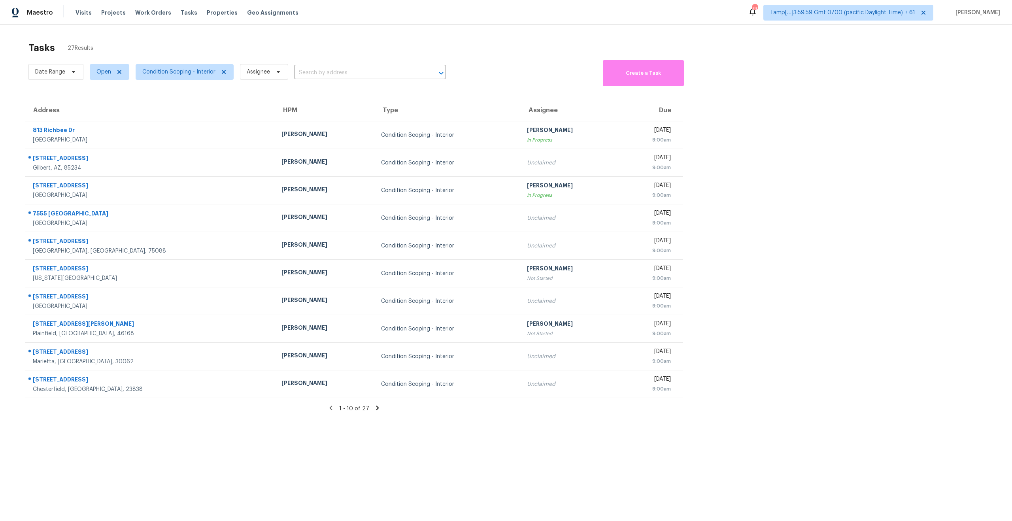
click at [376, 407] on icon at bounding box center [377, 408] width 3 height 4
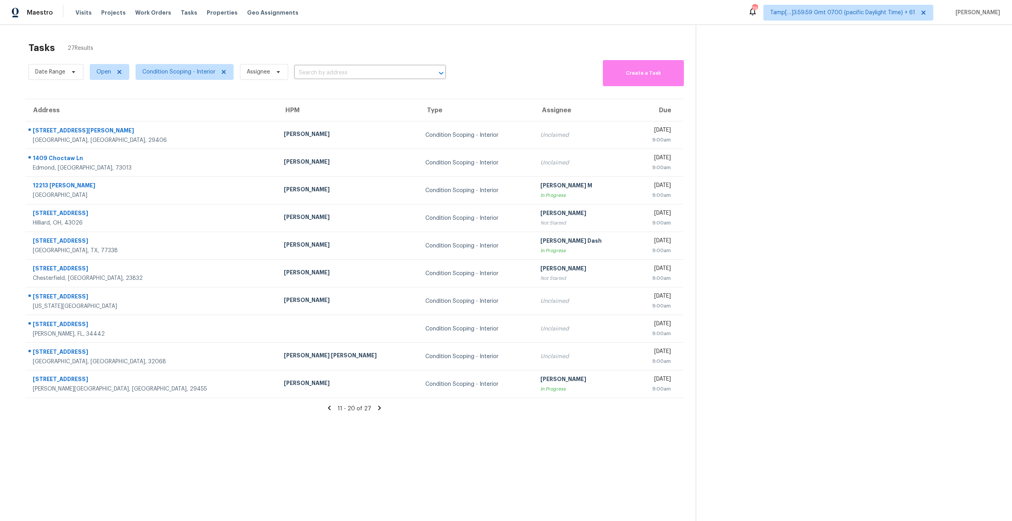
click at [376, 407] on icon at bounding box center [379, 408] width 7 height 7
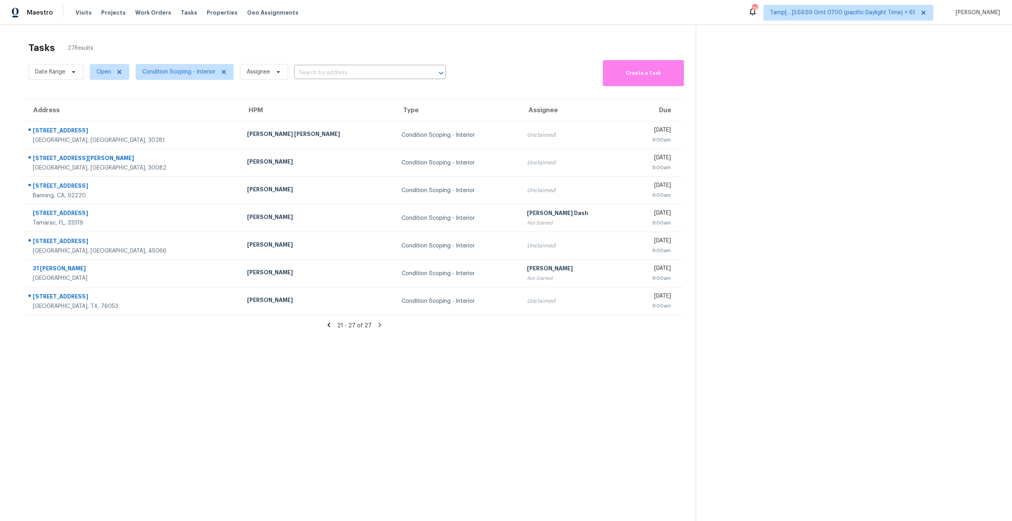
click at [333, 326] on icon at bounding box center [328, 325] width 7 height 7
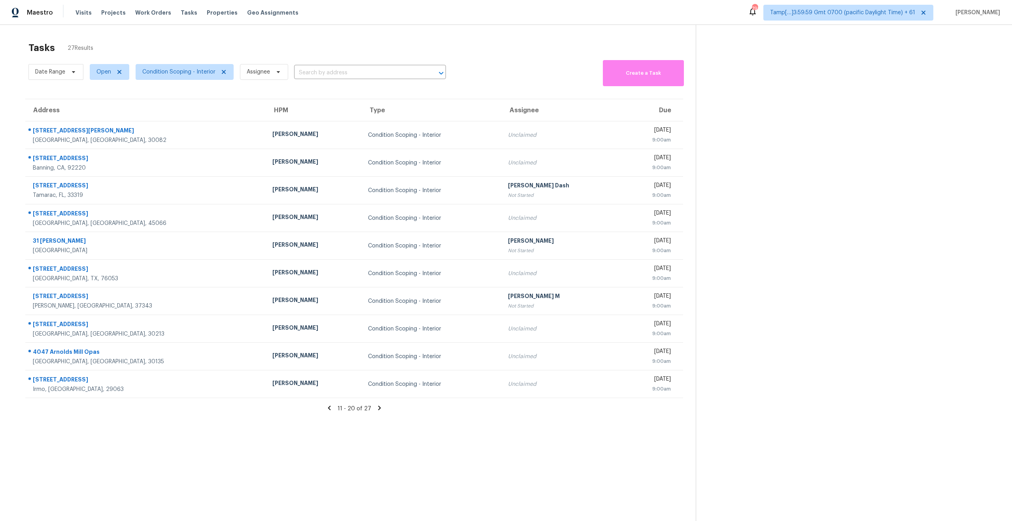
click at [331, 407] on icon at bounding box center [329, 408] width 3 height 4
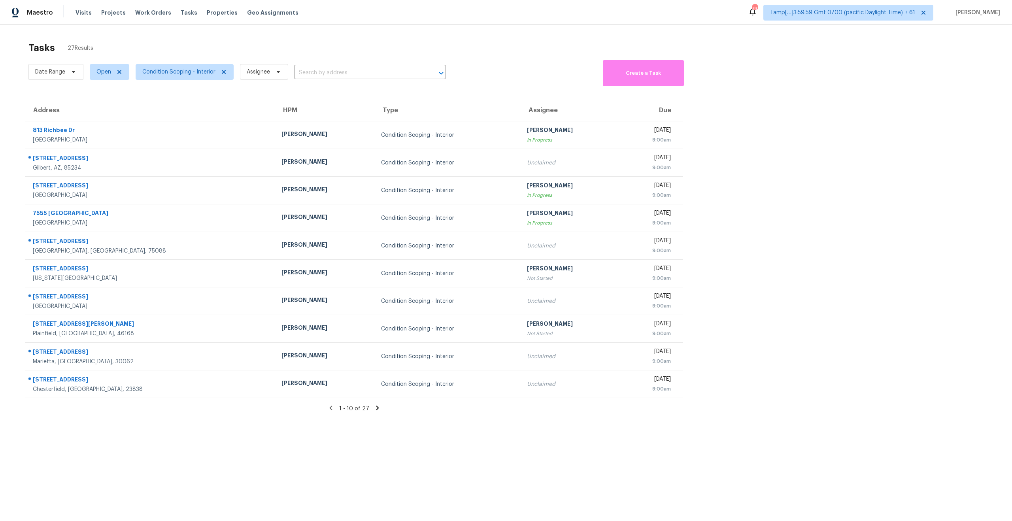
click at [336, 432] on section "Tasks 27 Results Date Range Open Condition Scoping - Interior Assignee ​ Create…" at bounding box center [354, 292] width 683 height 509
click at [174, 74] on span "Condition Scoping - Interior" at bounding box center [178, 72] width 73 height 8
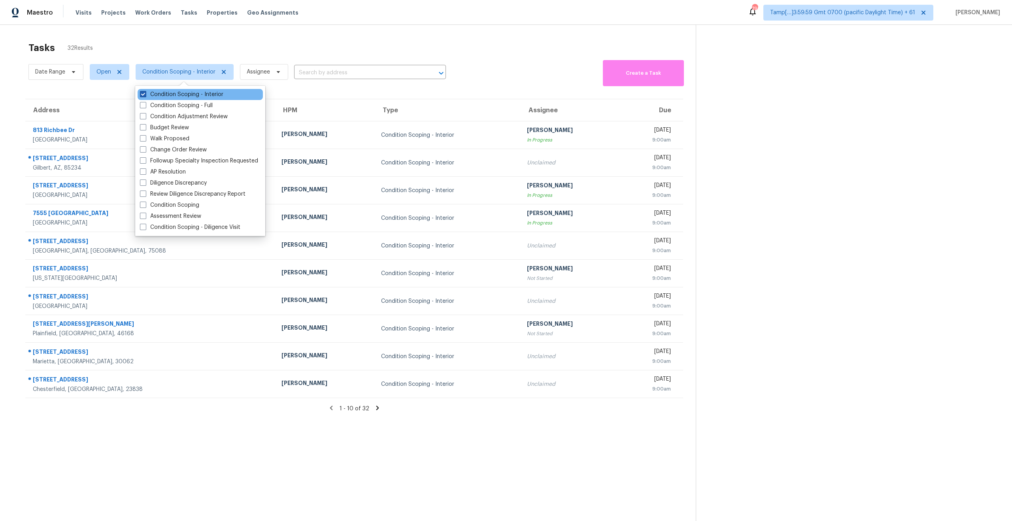
click at [143, 92] on span at bounding box center [143, 94] width 6 height 6
click at [143, 92] on input "Condition Scoping - Interior" at bounding box center [142, 93] width 5 height 5
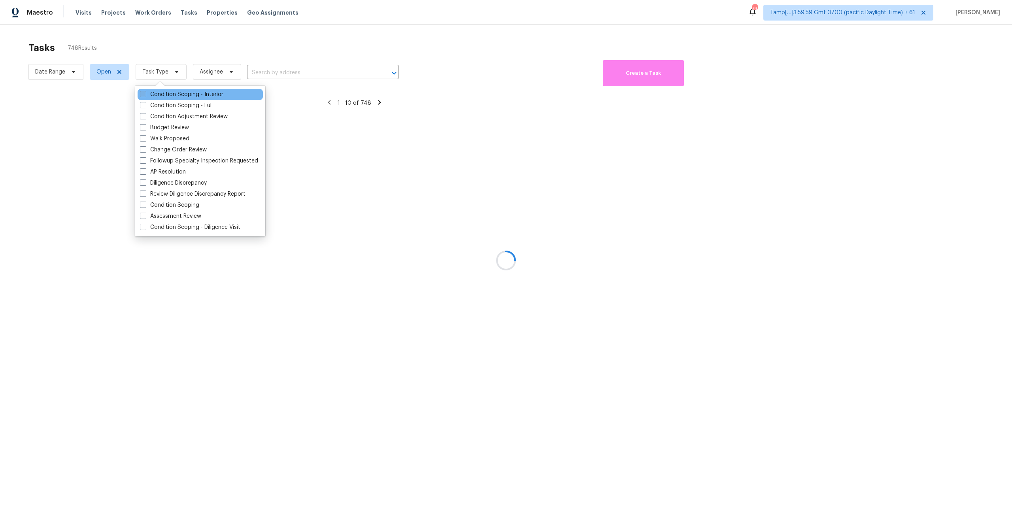
click at [143, 92] on span at bounding box center [143, 94] width 6 height 6
click at [143, 92] on input "Condition Scoping - Interior" at bounding box center [142, 93] width 5 height 5
checkbox input "true"
click at [222, 26] on div at bounding box center [506, 260] width 1012 height 521
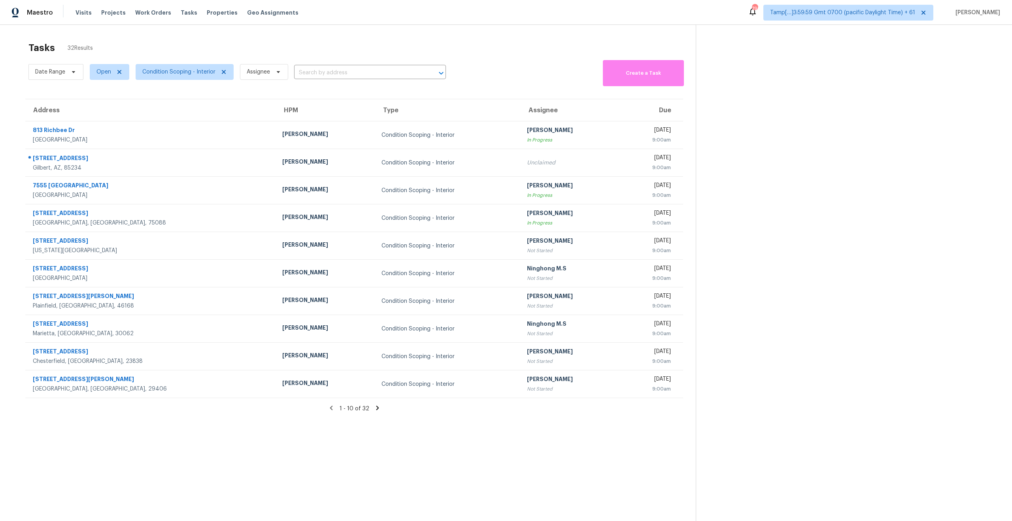
scroll to position [25, 0]
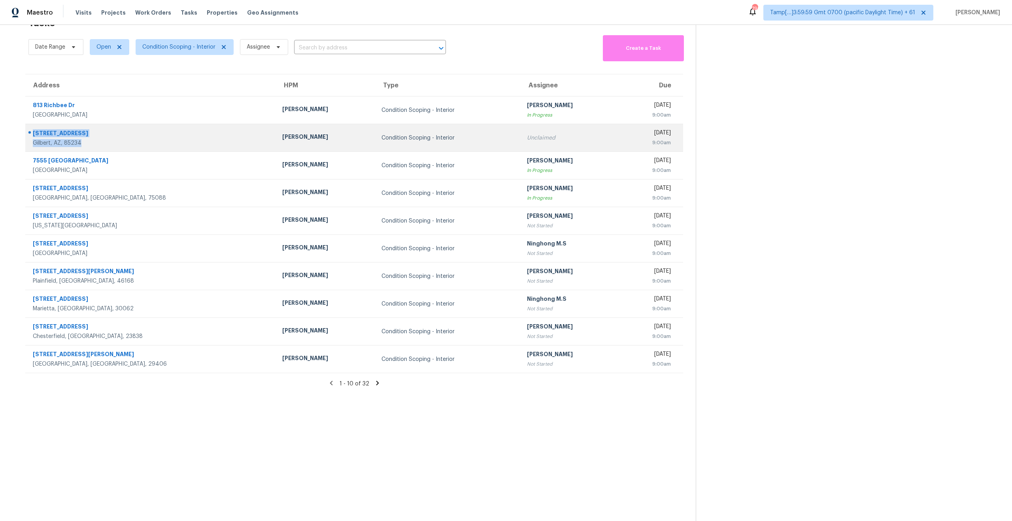
drag, startPoint x: 88, startPoint y: 146, endPoint x: 28, endPoint y: 133, distance: 61.4
click at [28, 133] on div "1419 N Thunderbird Ave Gilbert, AZ, 85234" at bounding box center [148, 138] width 244 height 19
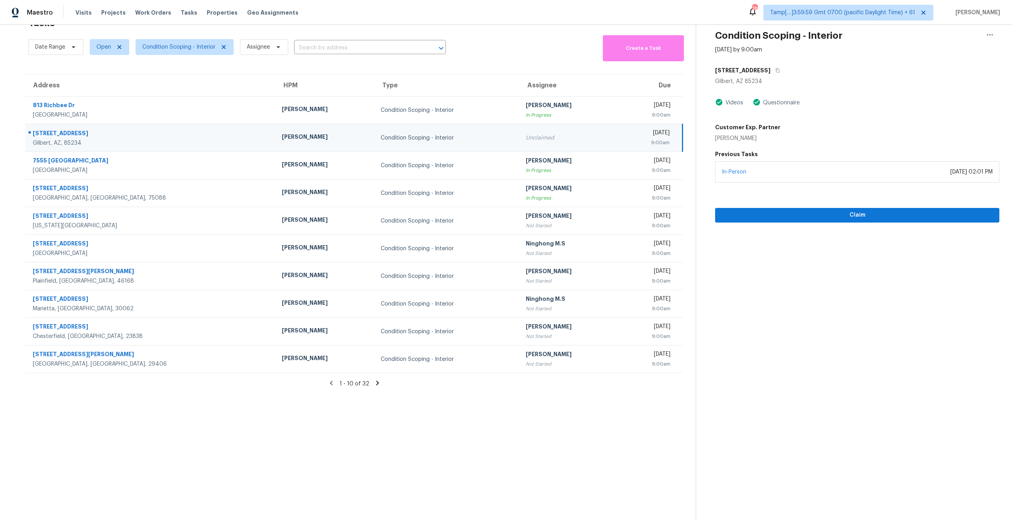
click at [274, 424] on section "Tasks 32 Results Date Range Open Condition Scoping - Interior Assignee ​ Create…" at bounding box center [354, 267] width 683 height 509
click at [376, 382] on icon at bounding box center [377, 383] width 3 height 4
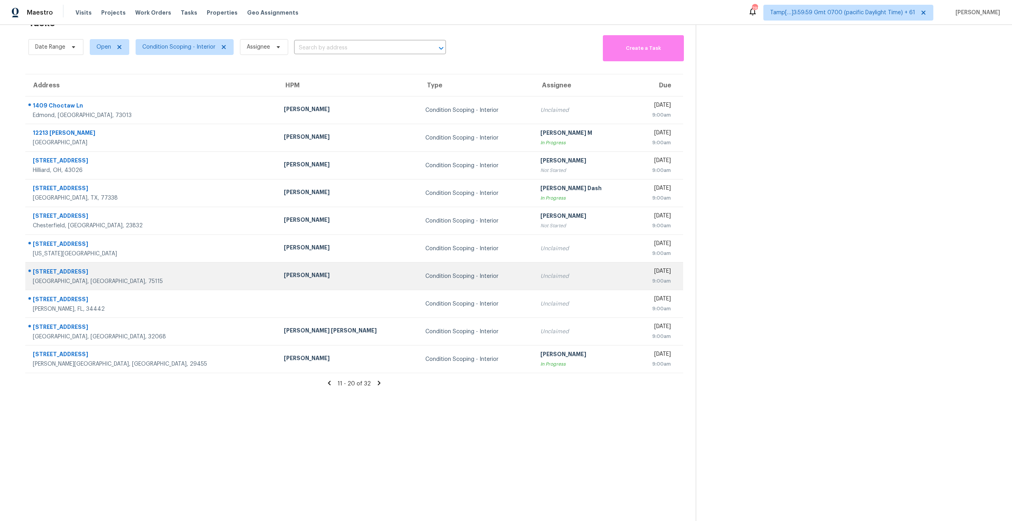
scroll to position [0, 0]
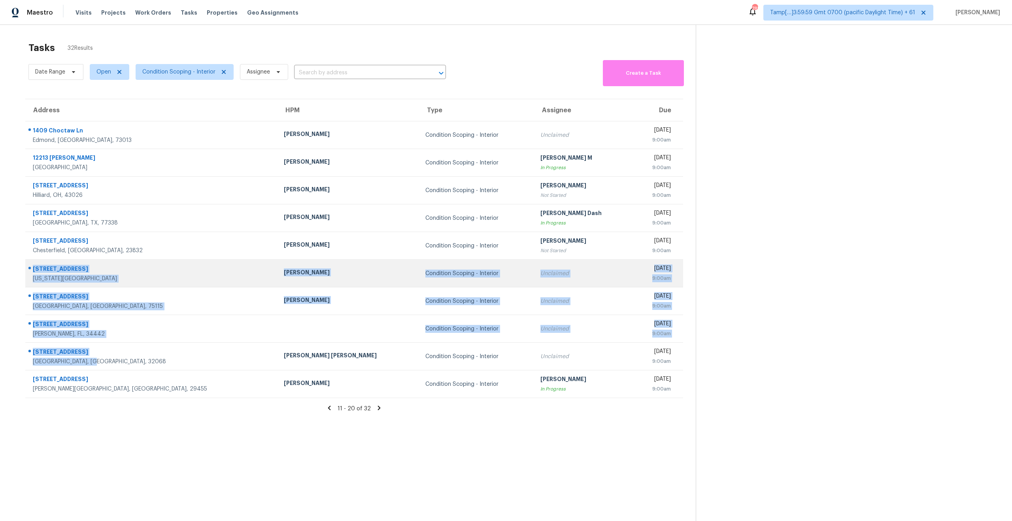
drag, startPoint x: 100, startPoint y: 362, endPoint x: 31, endPoint y: 268, distance: 116.8
click at [31, 268] on tbody "1409 Choctaw Ln Edmond, OK, 73013 Jason Leeth Condition Scoping - Interior Uncl…" at bounding box center [354, 259] width 658 height 277
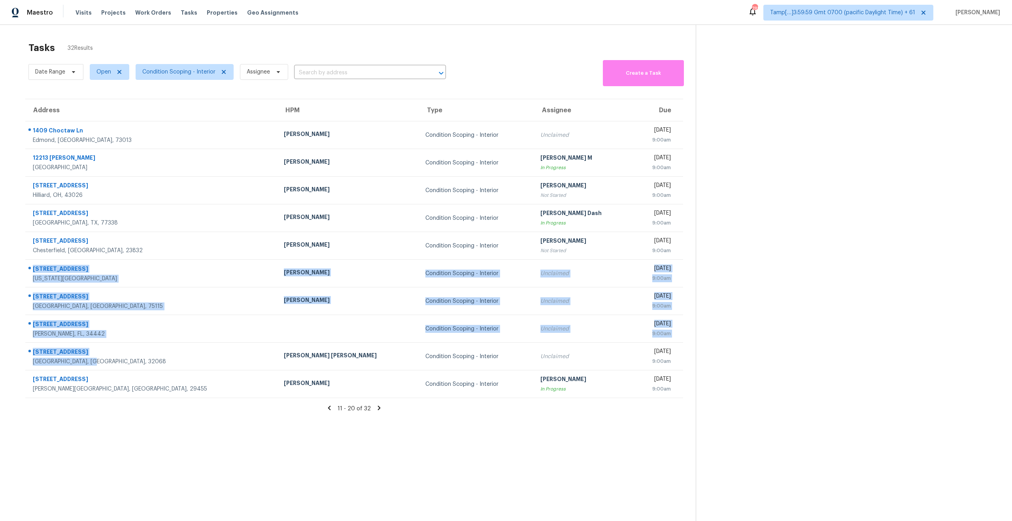
click at [135, 49] on div "Tasks 32 Results" at bounding box center [362, 48] width 668 height 21
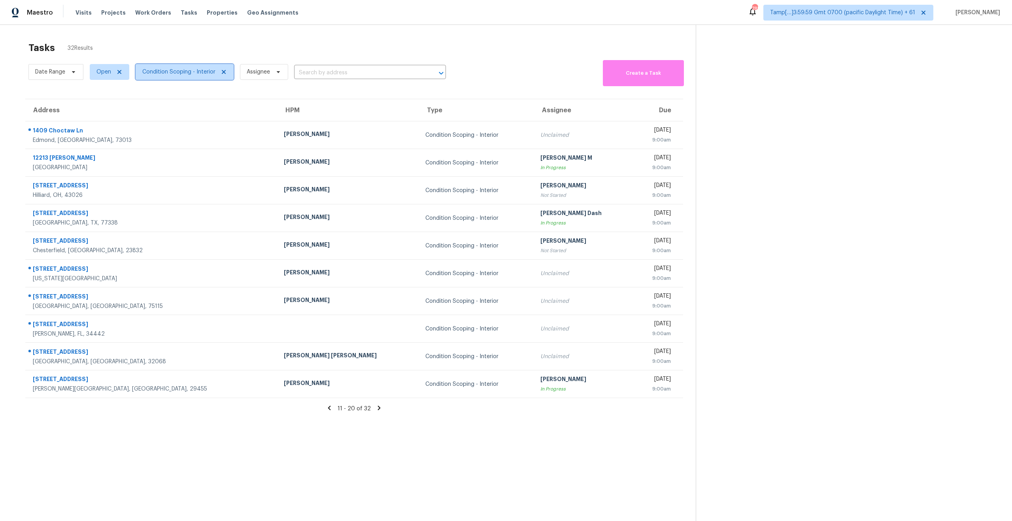
click at [170, 74] on span "Condition Scoping - Interior" at bounding box center [178, 72] width 73 height 8
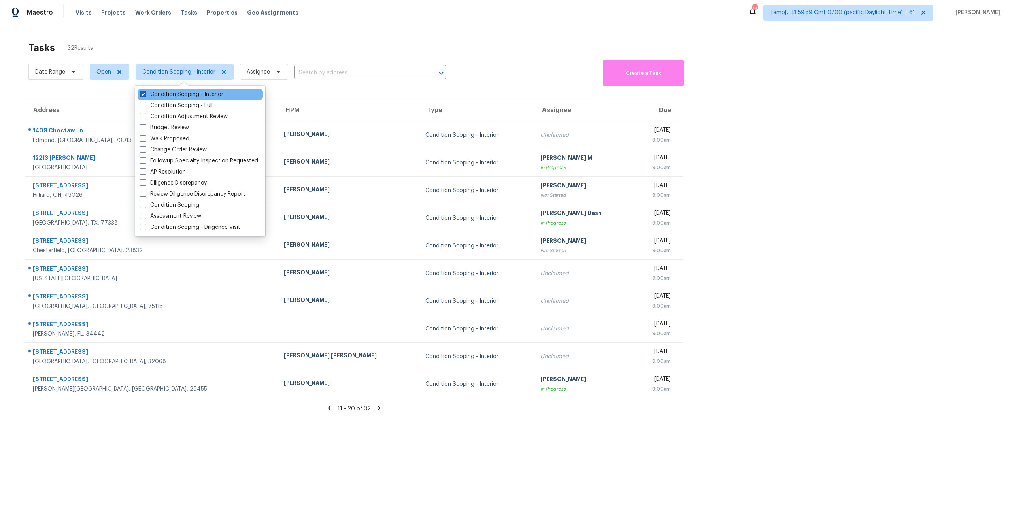
click at [140, 93] on span at bounding box center [143, 94] width 6 height 6
click at [140, 93] on input "Condition Scoping - Interior" at bounding box center [142, 93] width 5 height 5
checkbox input "false"
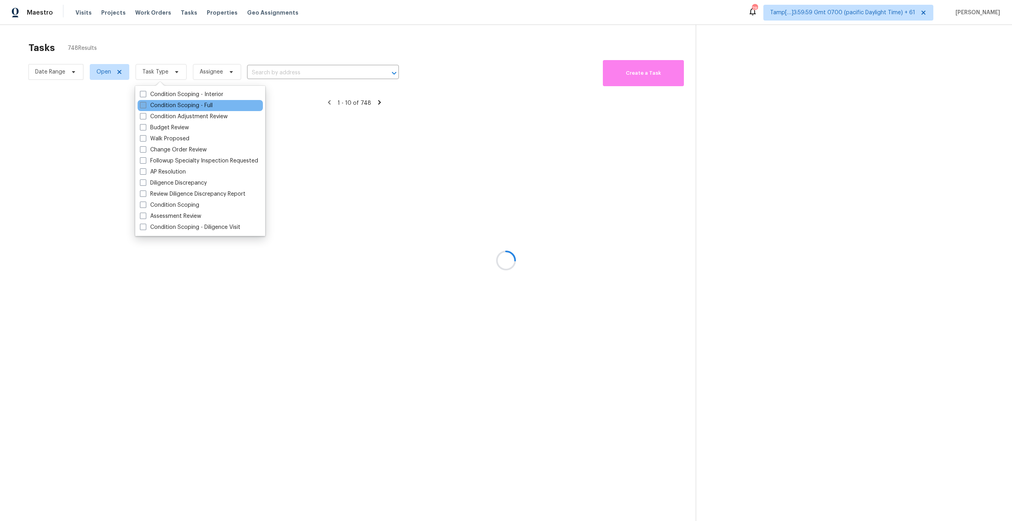
click at [142, 104] on span at bounding box center [143, 105] width 6 height 6
click at [142, 104] on input "Condition Scoping - Full" at bounding box center [142, 104] width 5 height 5
checkbox input "true"
click at [175, 36] on div at bounding box center [506, 260] width 1012 height 521
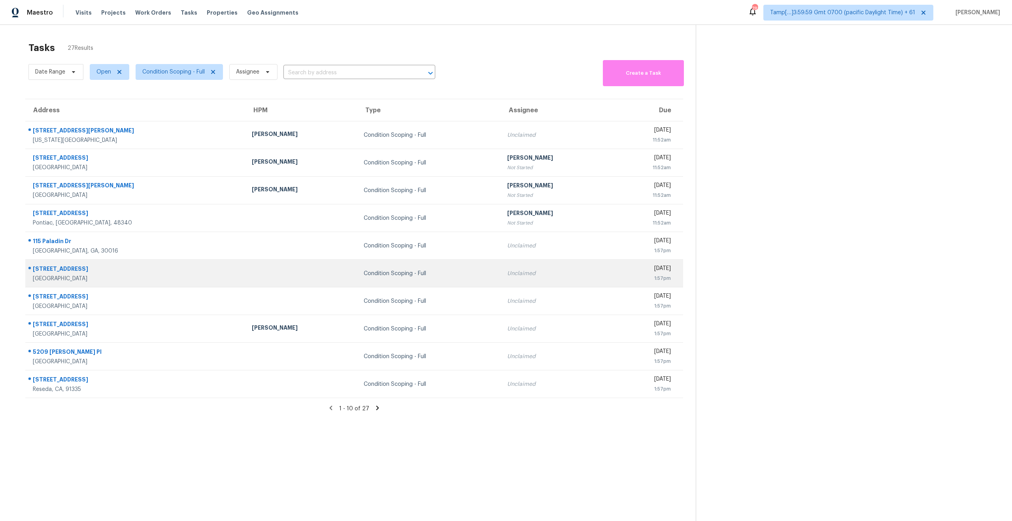
scroll to position [25, 0]
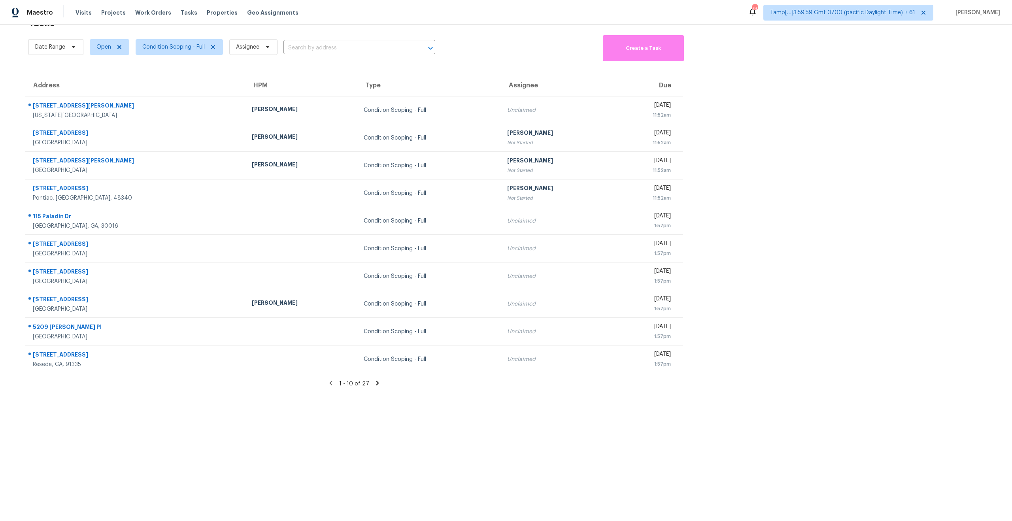
click at [378, 382] on icon at bounding box center [377, 383] width 7 height 7
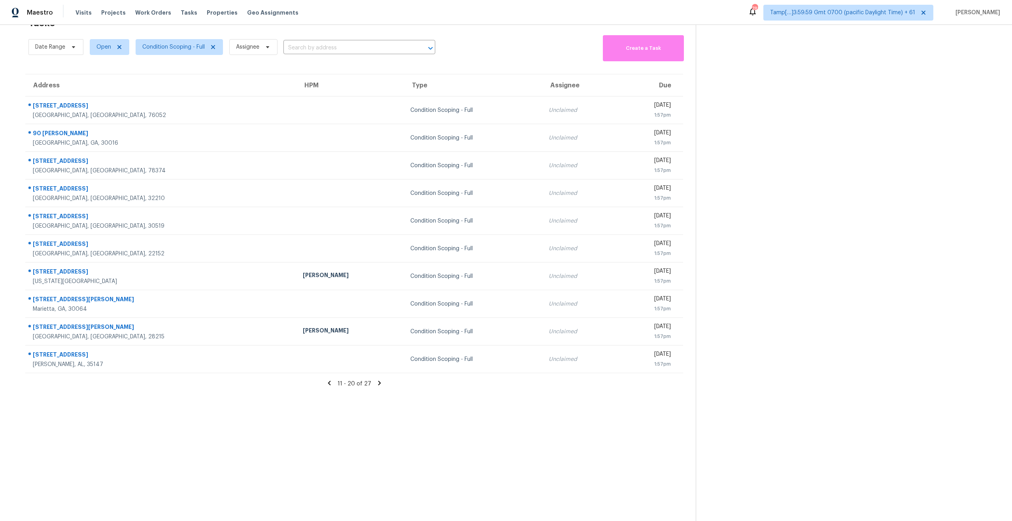
click at [379, 382] on icon at bounding box center [379, 383] width 7 height 7
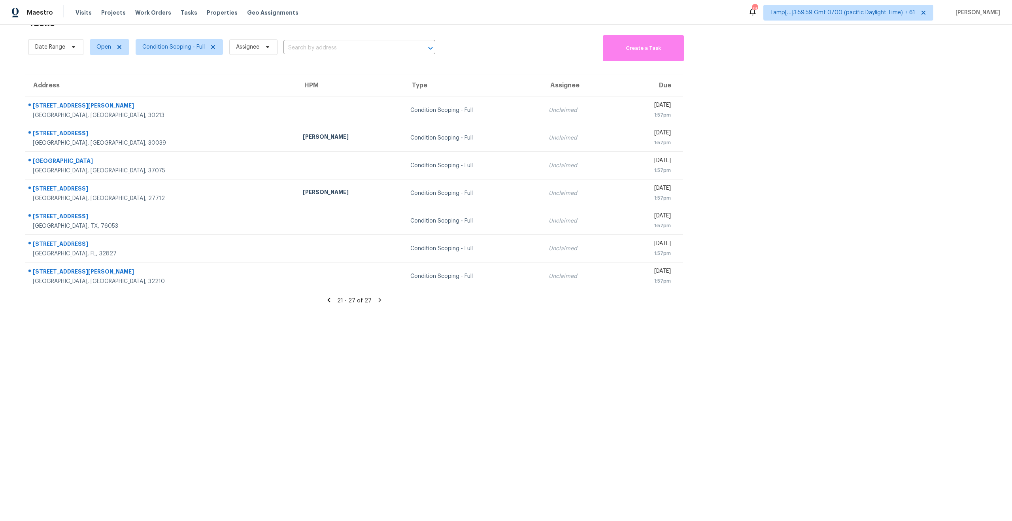
click at [335, 300] on div "21 - 27 of 27" at bounding box center [354, 301] width 683 height 8
click at [330, 299] on icon at bounding box center [328, 300] width 3 height 4
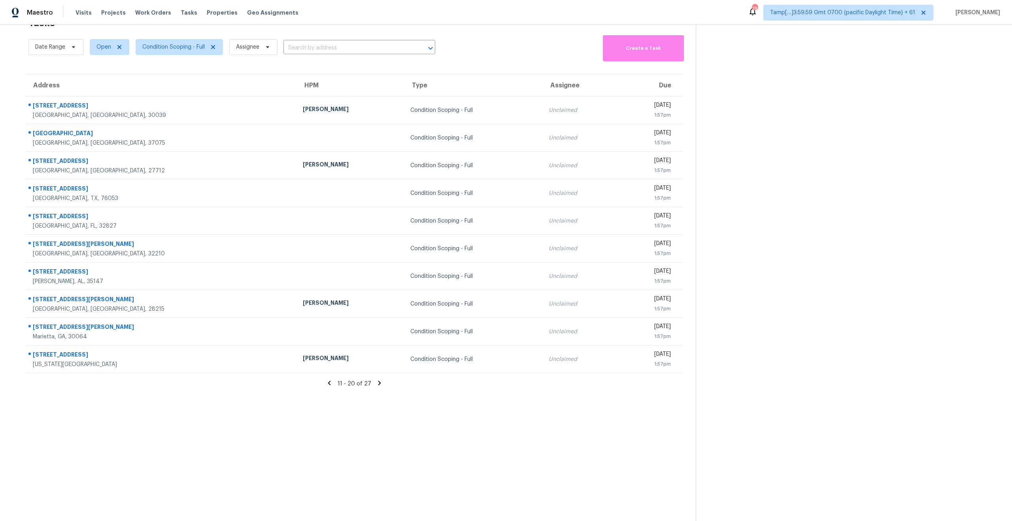
click at [331, 386] on icon at bounding box center [329, 383] width 7 height 7
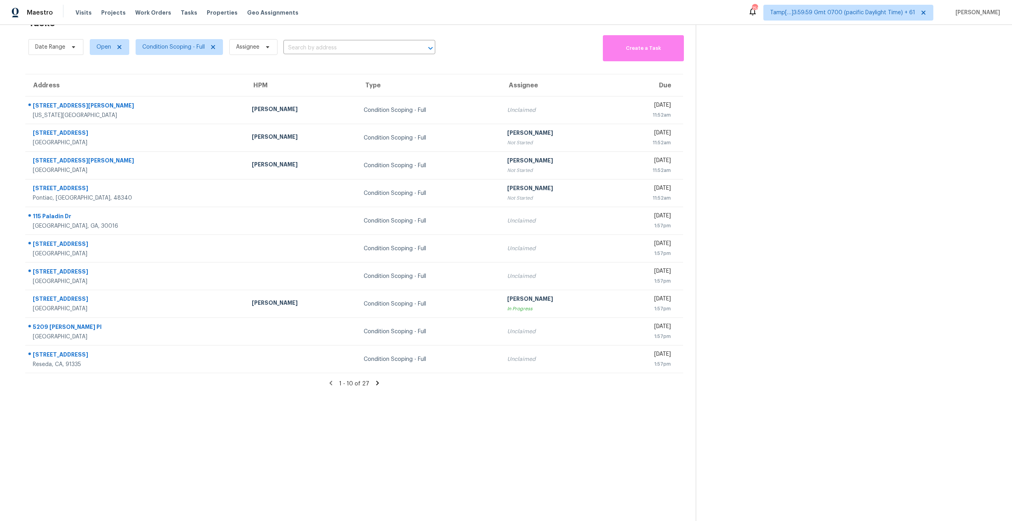
click at [145, 426] on section "Tasks 27 Results Date Range Open Condition Scoping - Full Assignee ​ Create a T…" at bounding box center [354, 267] width 683 height 509
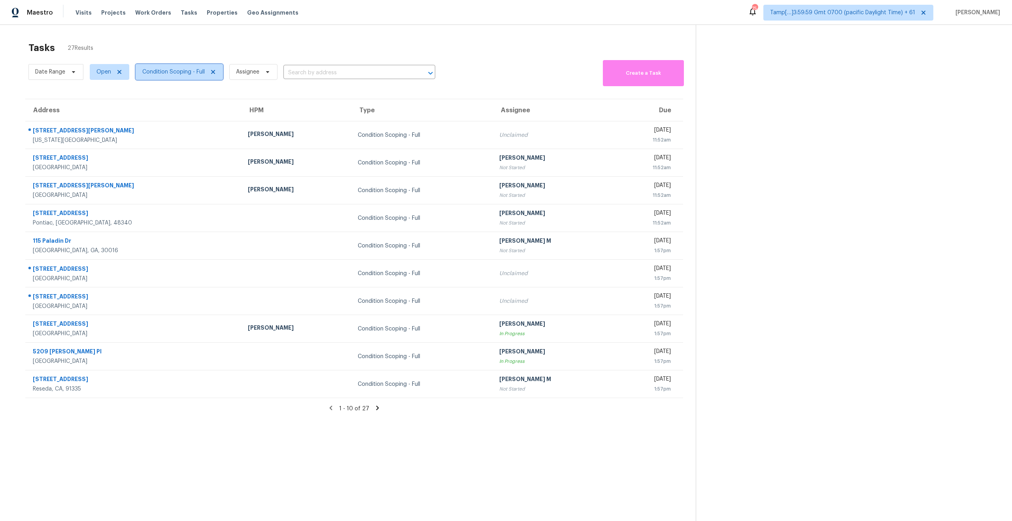
click at [172, 66] on span "Condition Scoping - Full" at bounding box center [179, 72] width 87 height 16
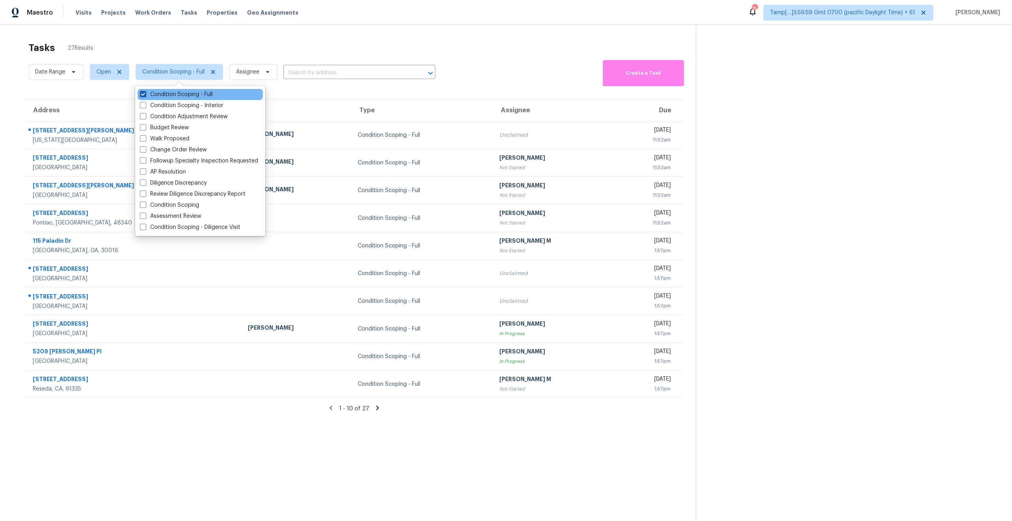
click at [141, 96] on span at bounding box center [143, 94] width 6 height 6
click at [141, 96] on input "Condition Scoping - Full" at bounding box center [142, 93] width 5 height 5
checkbox input "false"
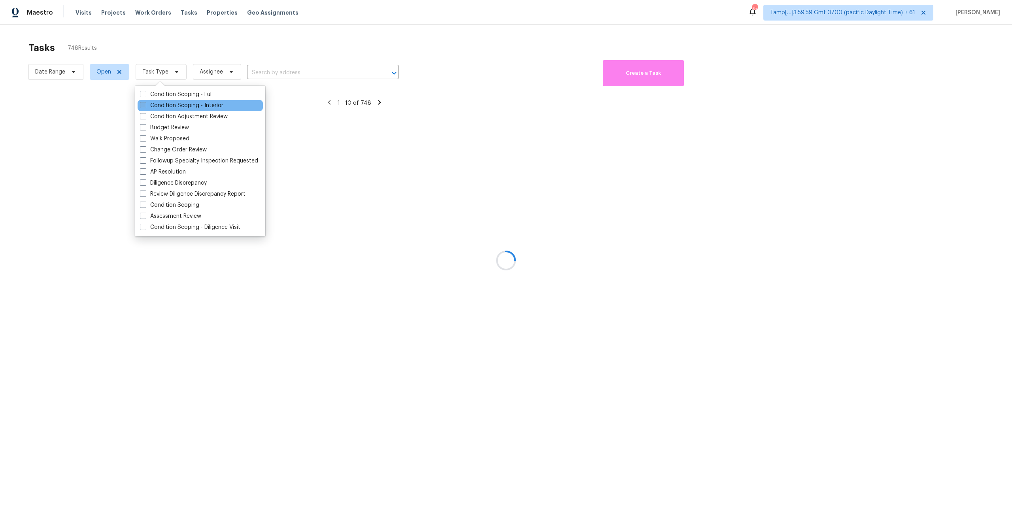
click at [140, 109] on label "Condition Scoping - Interior" at bounding box center [181, 106] width 83 height 8
click at [140, 107] on input "Condition Scoping - Interior" at bounding box center [142, 104] width 5 height 5
checkbox input "true"
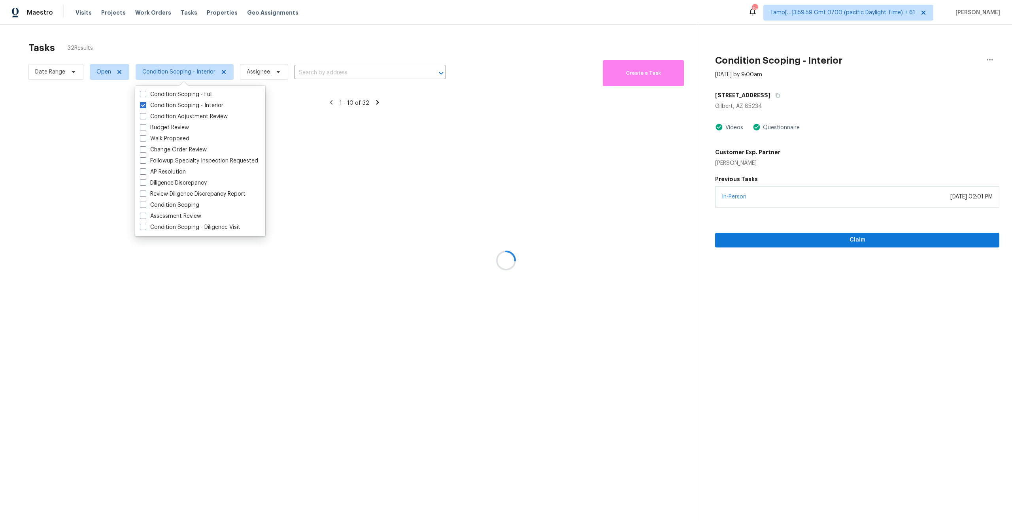
click at [195, 28] on div at bounding box center [506, 260] width 1012 height 521
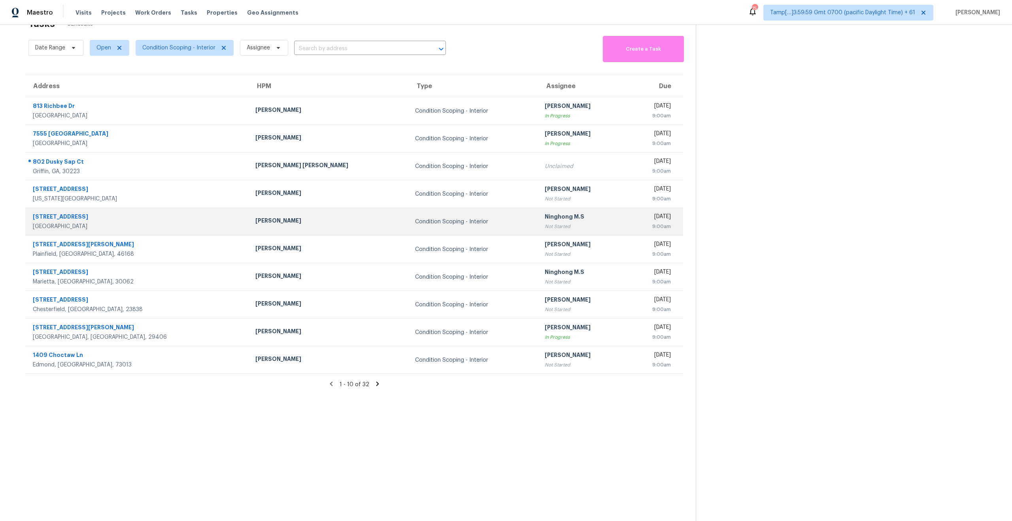
scroll to position [25, 0]
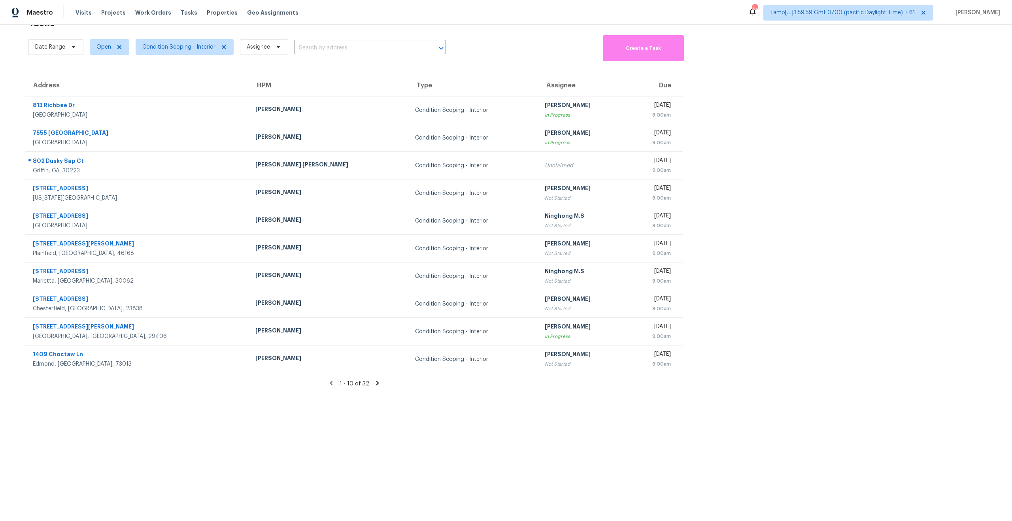
click at [377, 383] on icon at bounding box center [377, 383] width 3 height 4
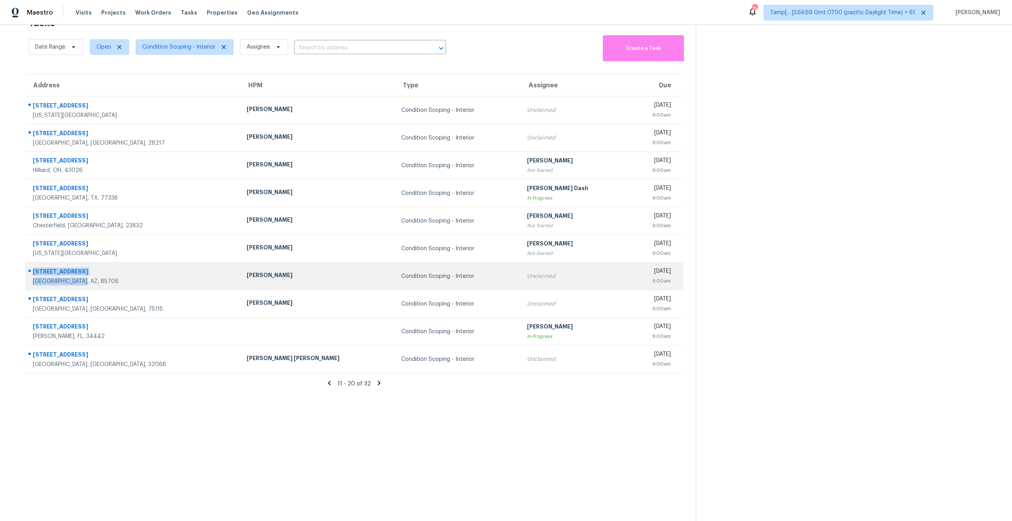
drag, startPoint x: 99, startPoint y: 282, endPoint x: 31, endPoint y: 272, distance: 68.8
click at [31, 272] on div "2164 E Calle Sierra Del Manantial Tucson, AZ, 85706" at bounding box center [130, 276] width 208 height 19
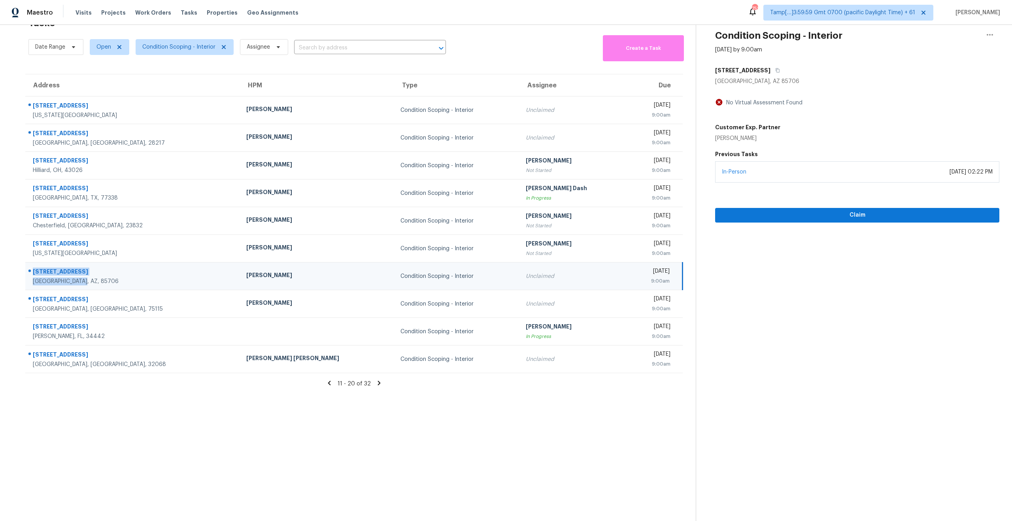
scroll to position [0, 0]
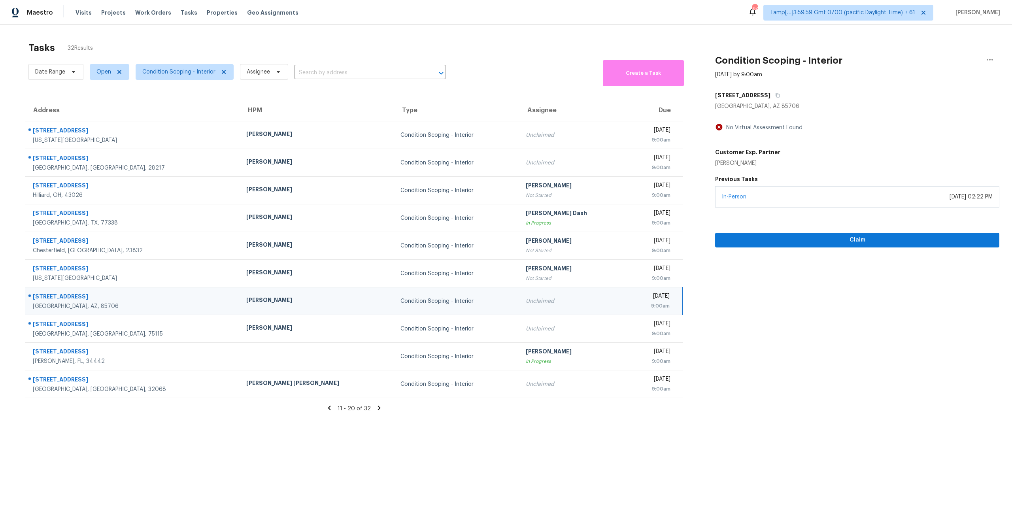
click at [265, 43] on div "Tasks 32 Results" at bounding box center [362, 48] width 668 height 21
click at [376, 407] on icon at bounding box center [379, 408] width 7 height 7
